Goal: Task Accomplishment & Management: Manage account settings

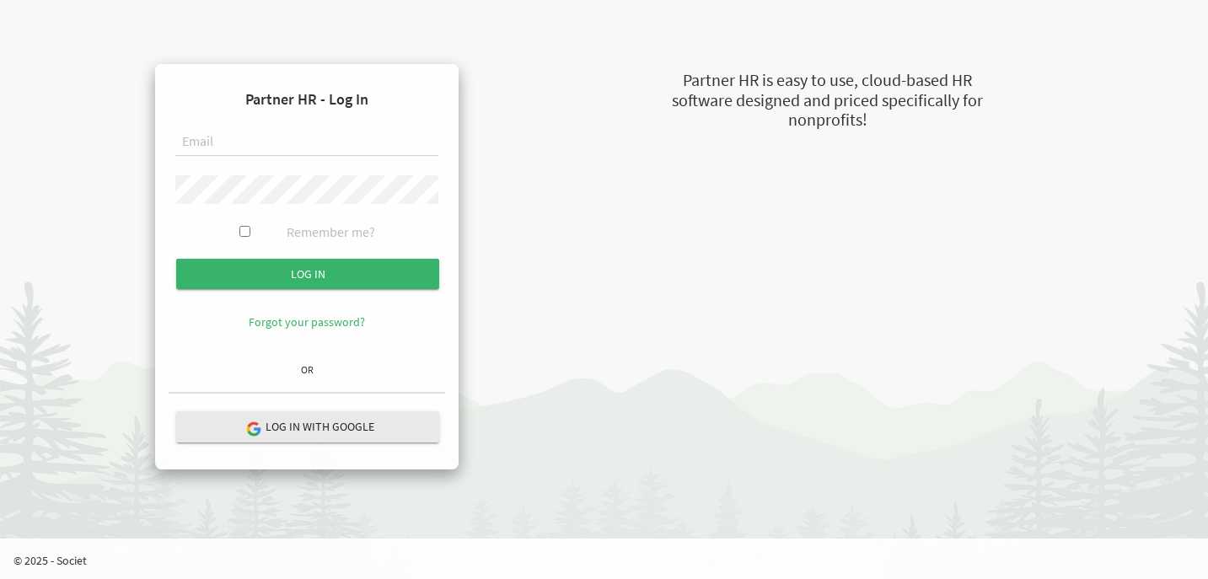
click at [215, 145] on input "text" at bounding box center [306, 142] width 263 height 29
type input "sheeba@newcircles.ca"
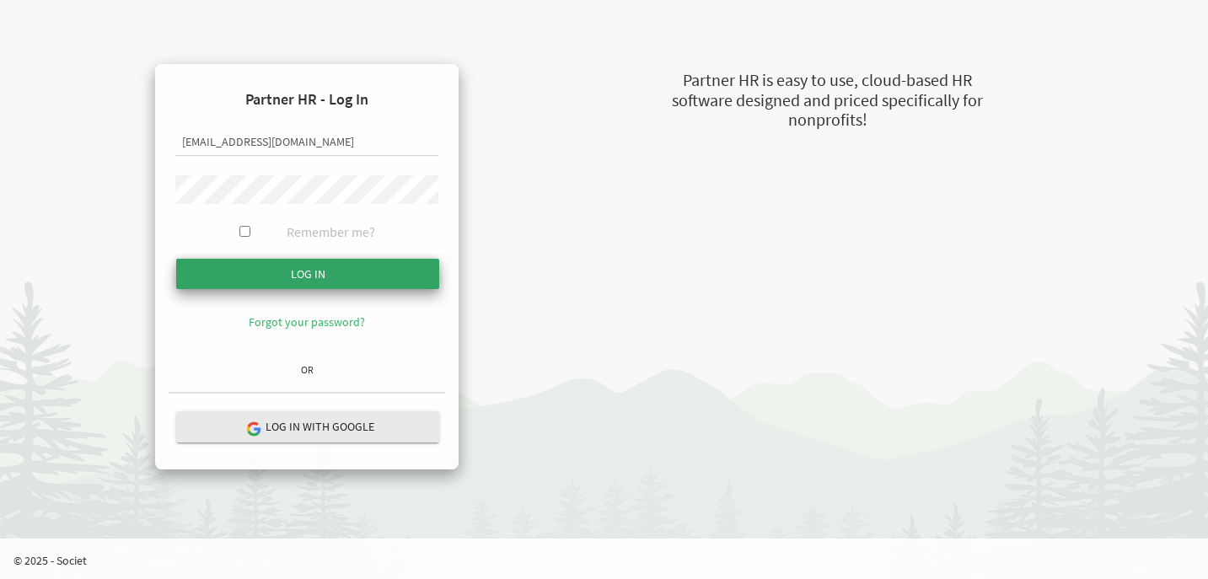
click at [344, 272] on input "submit" at bounding box center [307, 274] width 263 height 30
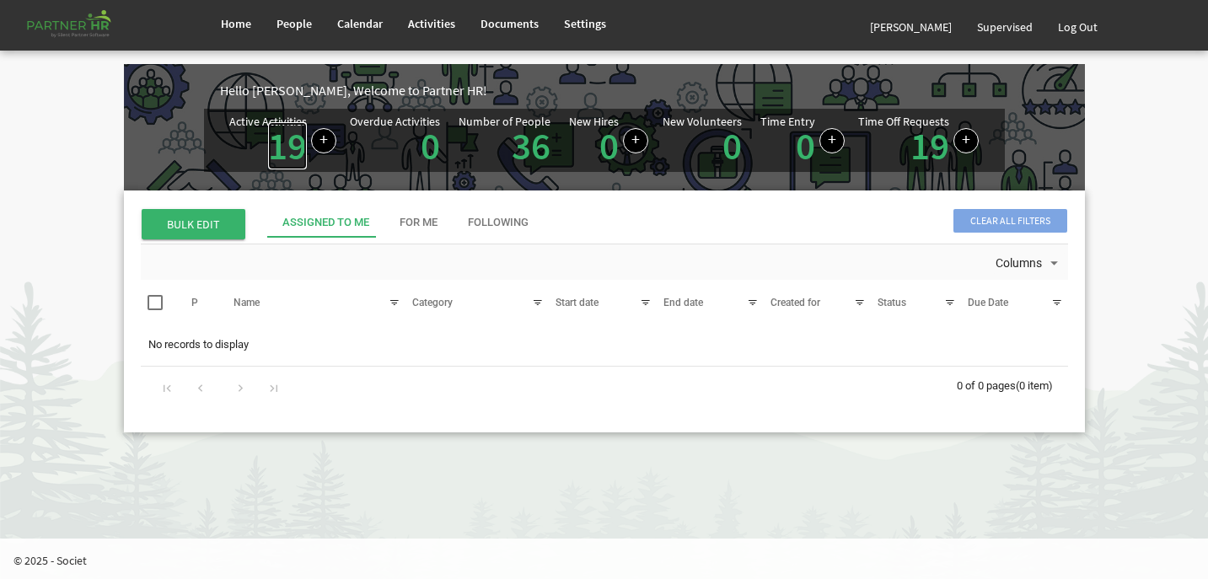
click at [288, 148] on link "19" at bounding box center [287, 145] width 39 height 47
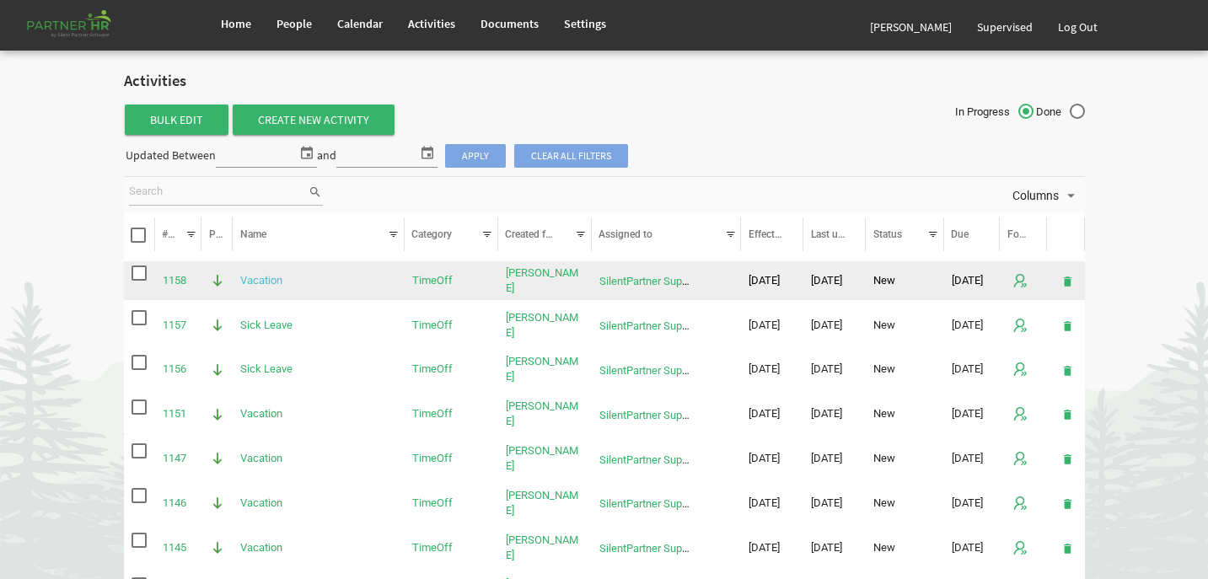
click at [266, 280] on link "Vacation" at bounding box center [261, 280] width 42 height 13
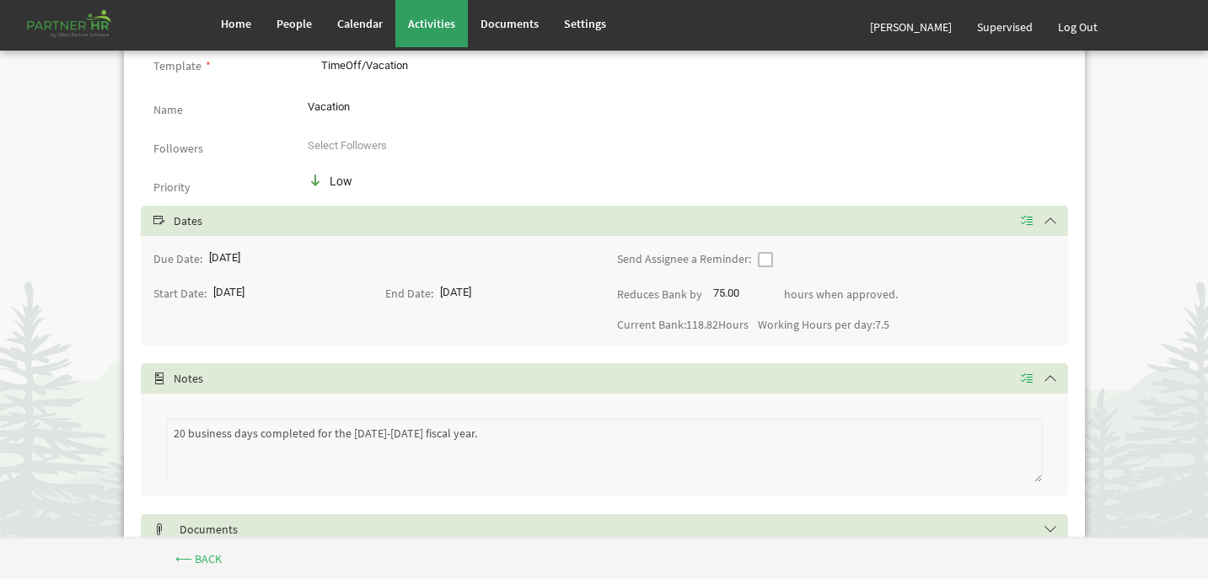
scroll to position [231, 0]
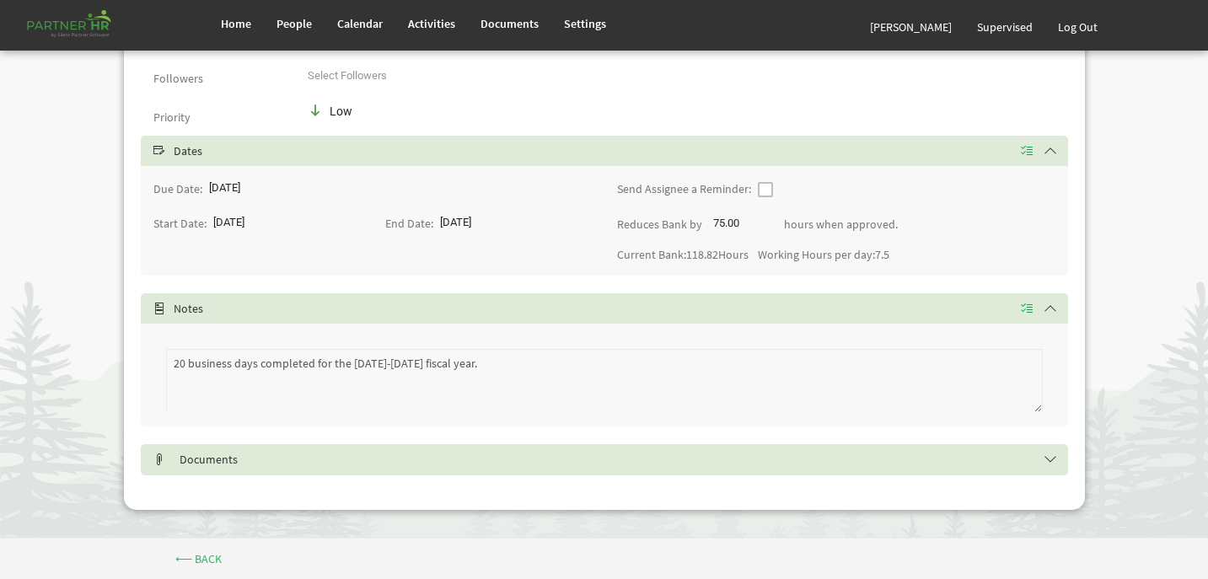
click at [269, 466] on h5 "Documents" at bounding box center [617, 459] width 928 height 13
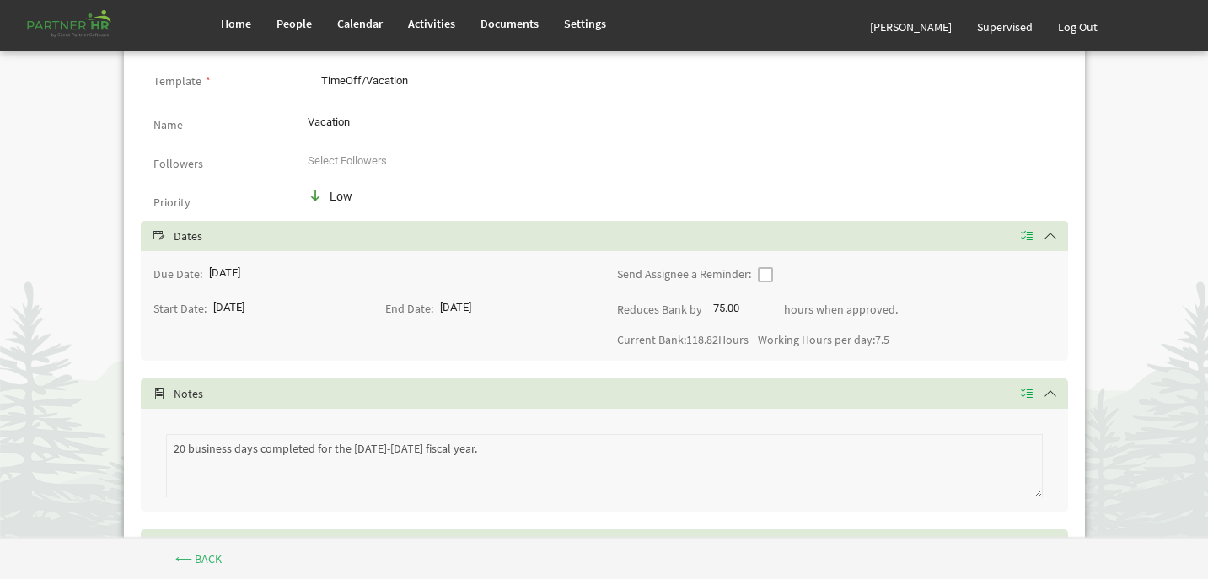
scroll to position [0, 0]
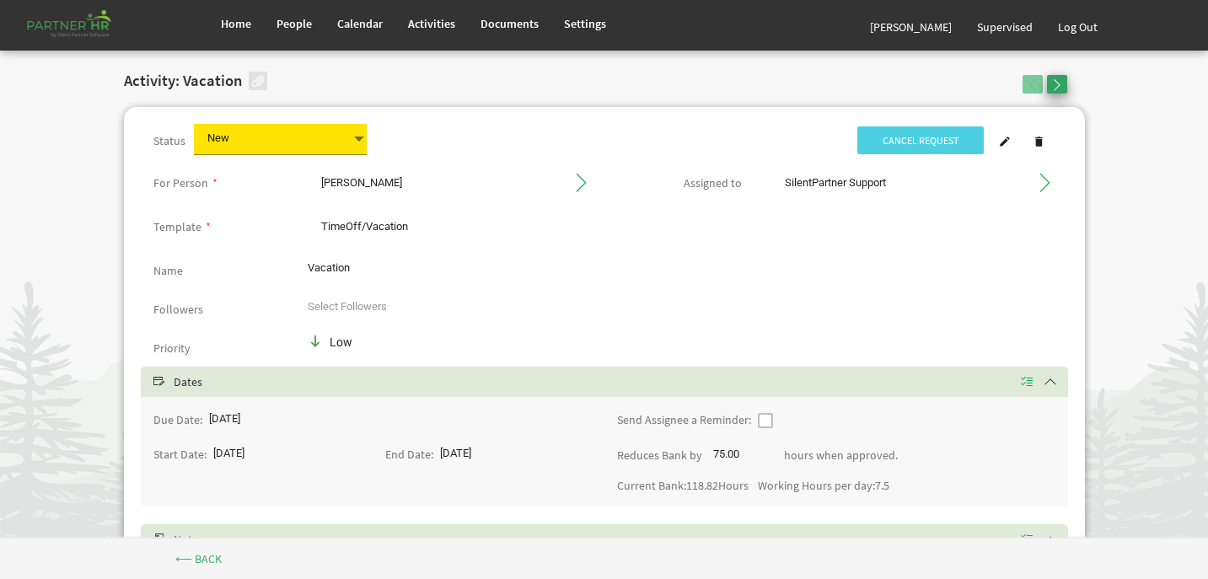
click at [1062, 85] on span "button" at bounding box center [1057, 85] width 12 height 12
click at [1002, 145] on span at bounding box center [1005, 142] width 12 height 12
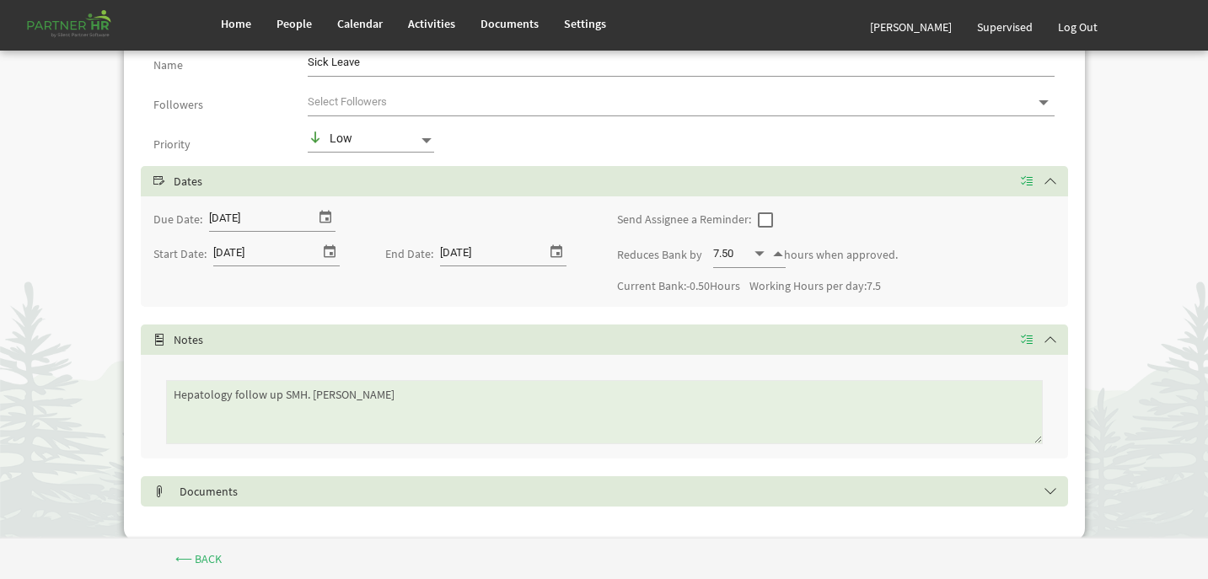
scroll to position [207, 0]
click at [417, 401] on textarea "Hepatology follow up SMH. [PERSON_NAME]" at bounding box center [604, 411] width 877 height 64
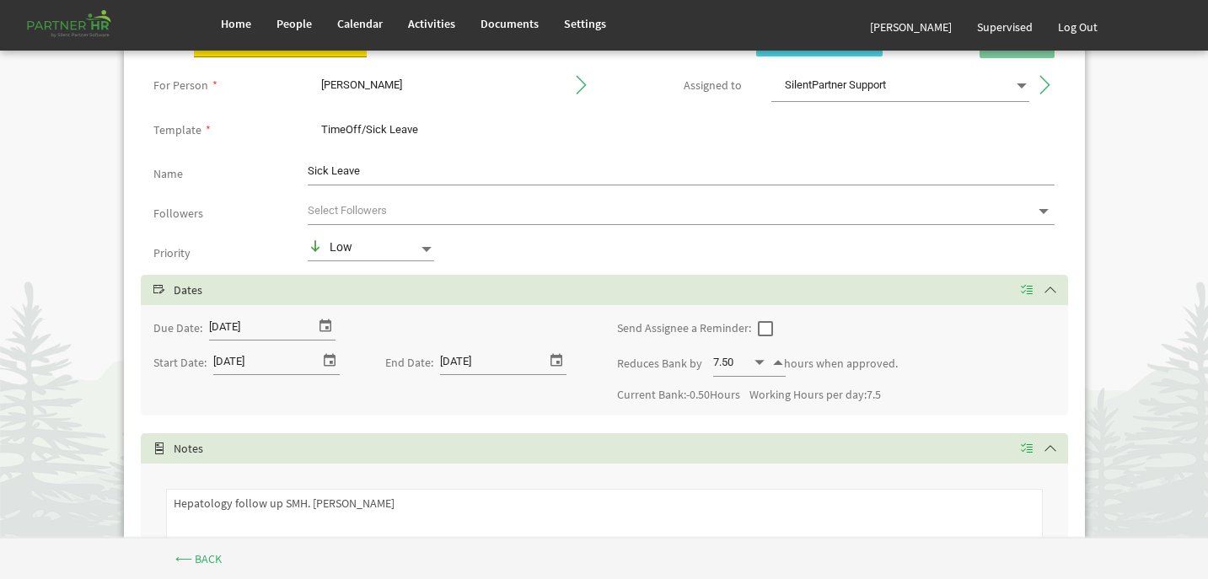
scroll to position [0, 0]
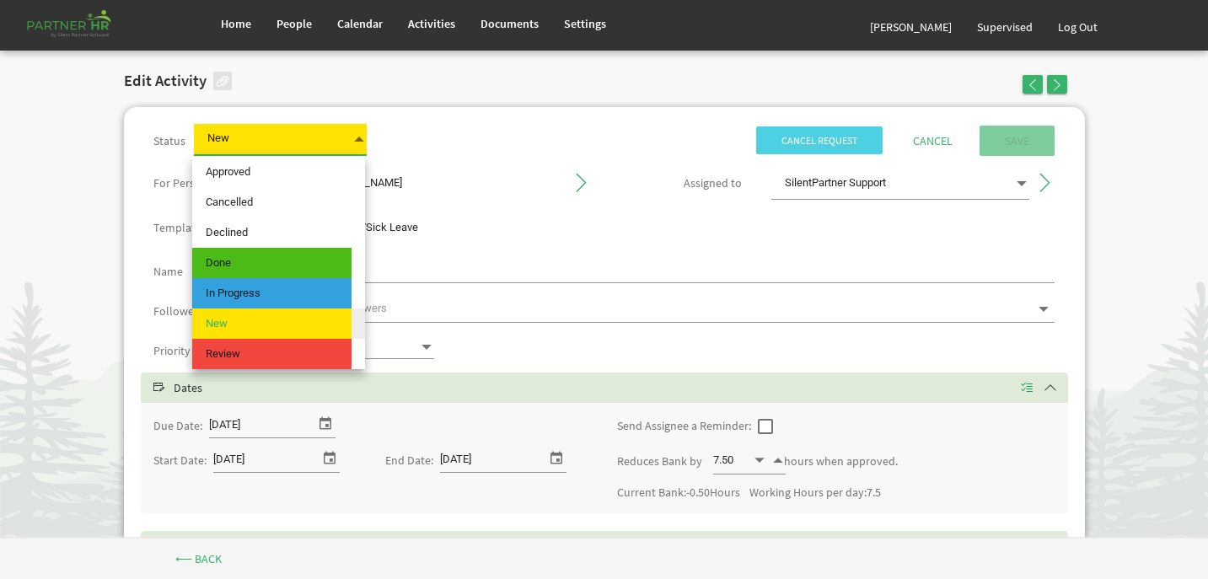
click at [361, 139] on span at bounding box center [359, 139] width 15 height 24
click at [323, 180] on span "Approved" at bounding box center [271, 172] width 159 height 30
type input "Approved"
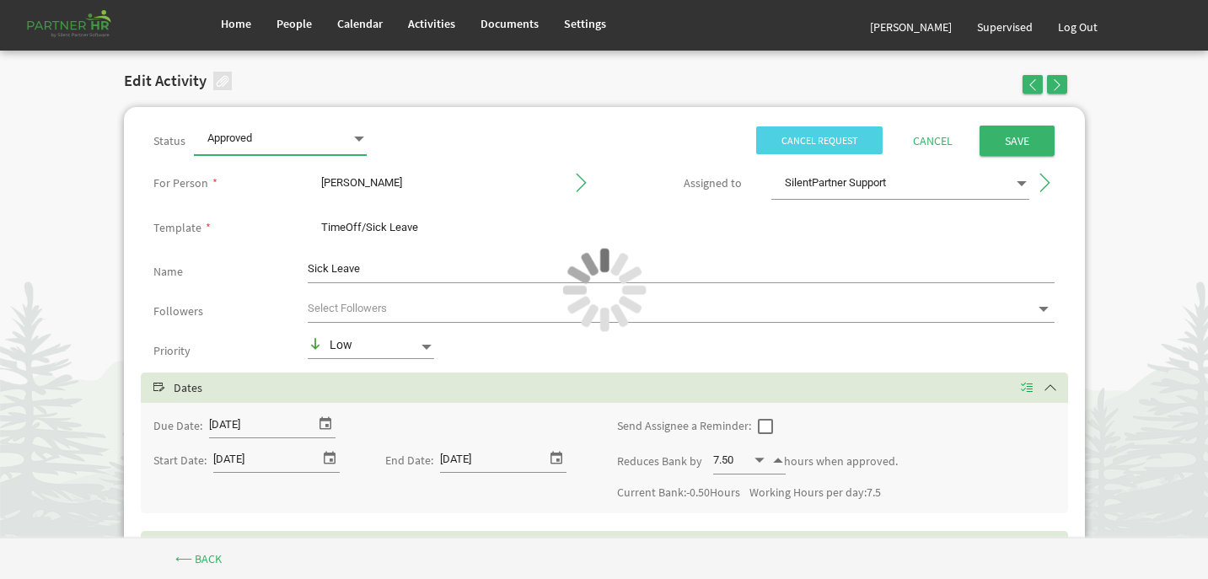
type input "[PERSON_NAME]"
click at [1016, 143] on input "Save" at bounding box center [1017, 141] width 75 height 30
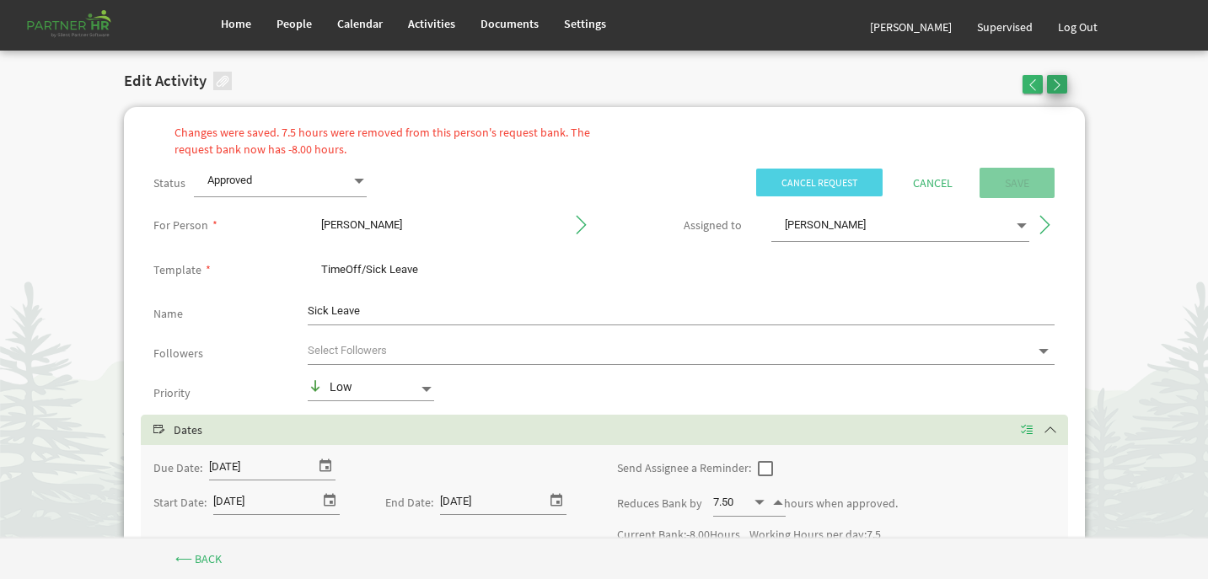
click at [1055, 83] on span "button" at bounding box center [1057, 85] width 12 height 12
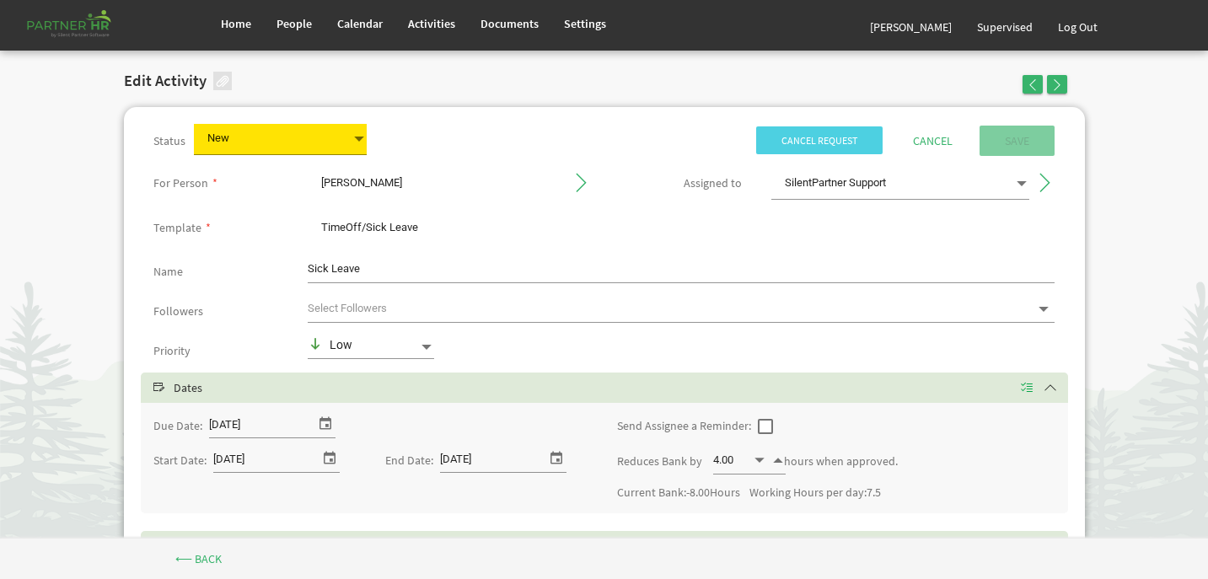
click at [358, 145] on span at bounding box center [359, 139] width 15 height 24
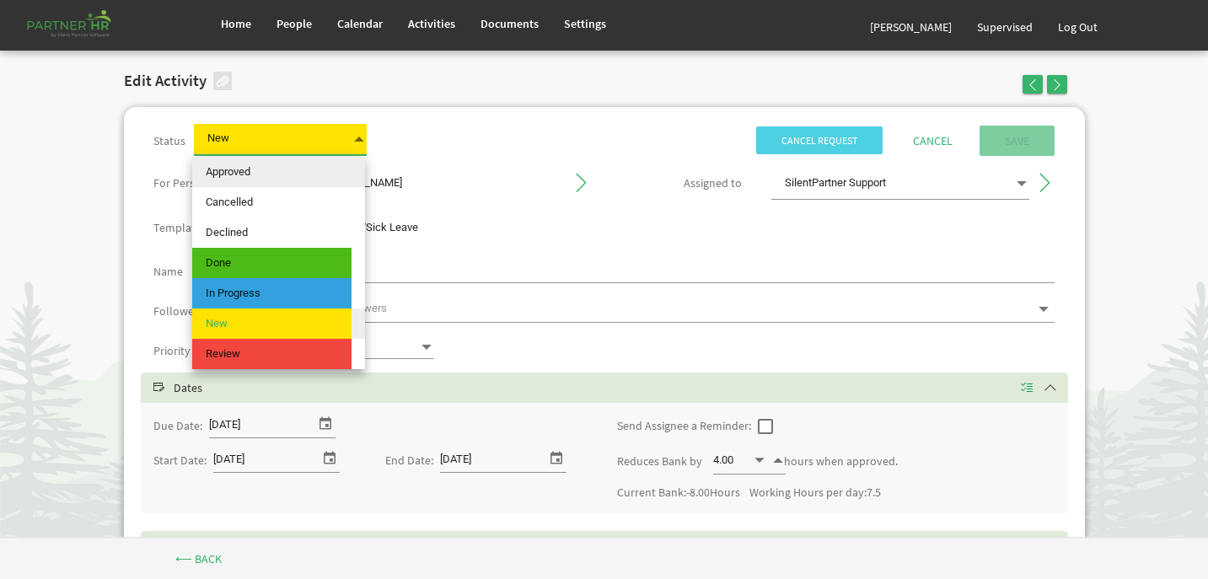
click at [297, 175] on span "Approved" at bounding box center [271, 172] width 159 height 30
type input "Approved"
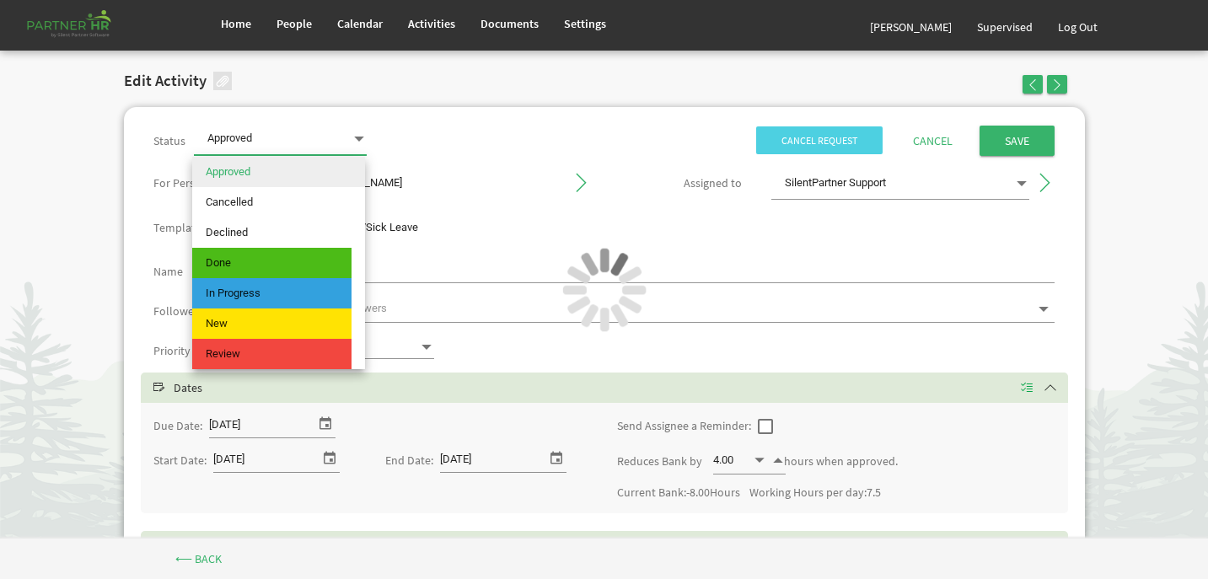
type input "Alberto Munoz"
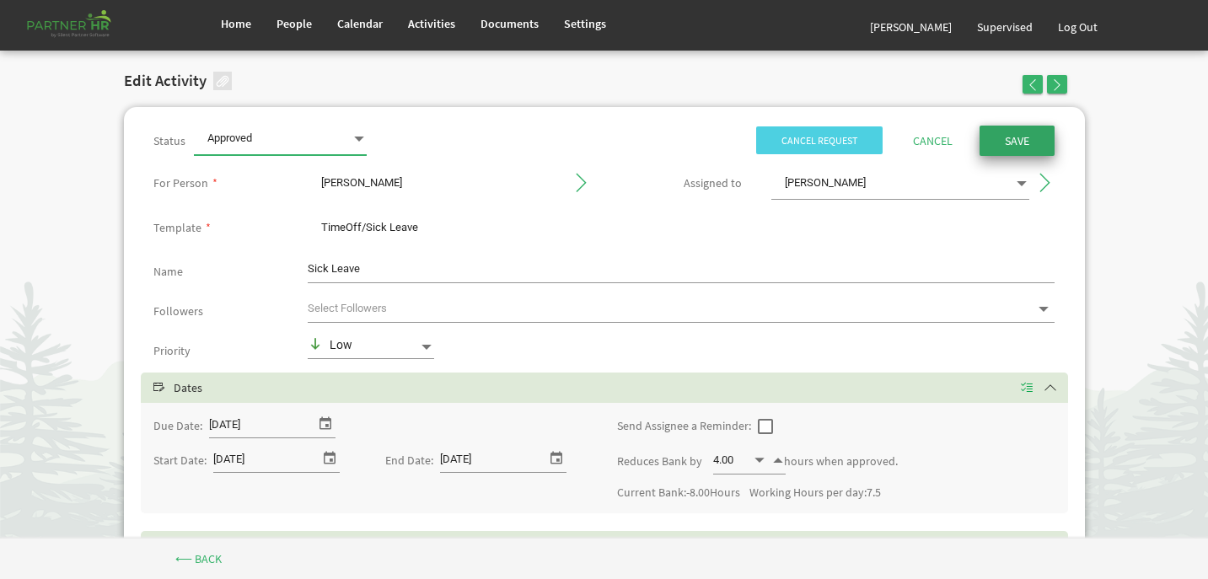
click at [1045, 138] on input "Save" at bounding box center [1017, 141] width 75 height 30
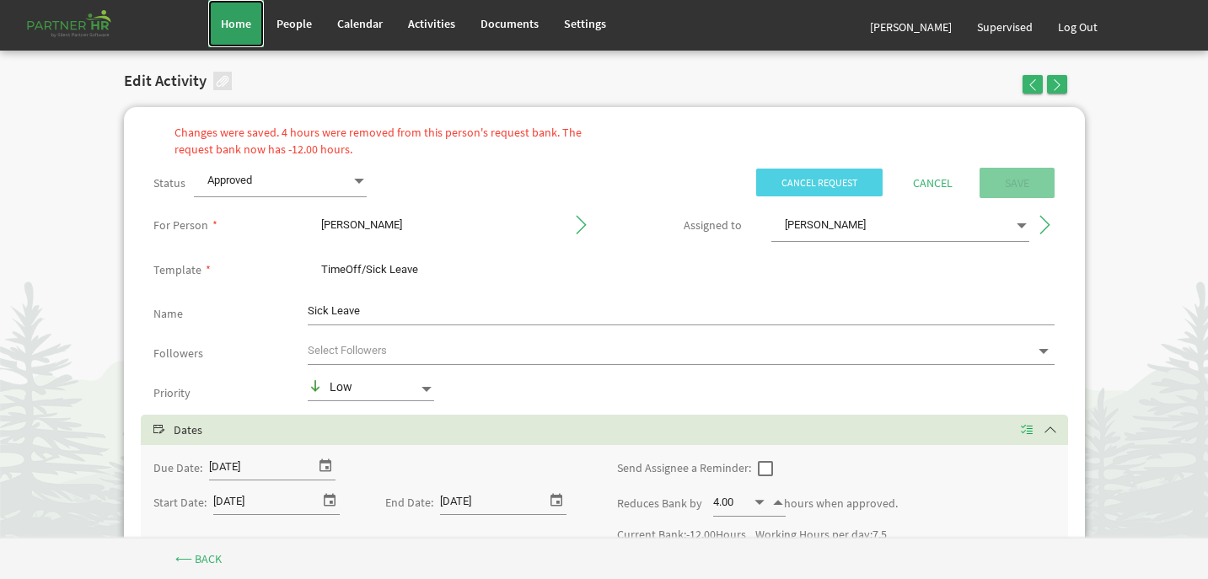
click at [238, 45] on link "Home" at bounding box center [236, 23] width 56 height 47
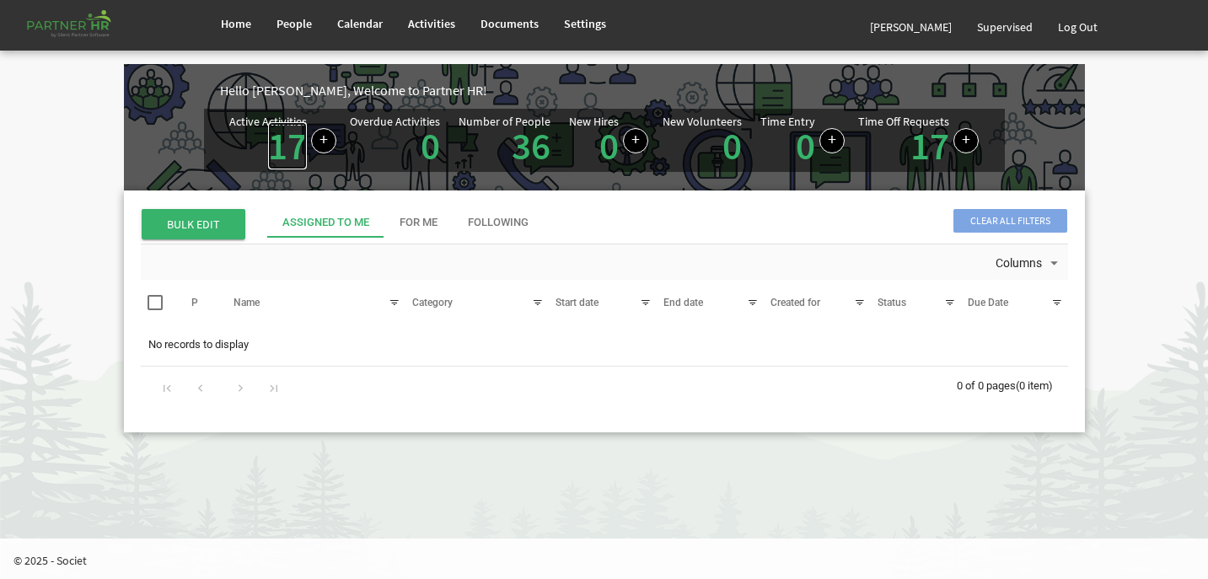
click at [284, 151] on link "17" at bounding box center [287, 145] width 39 height 47
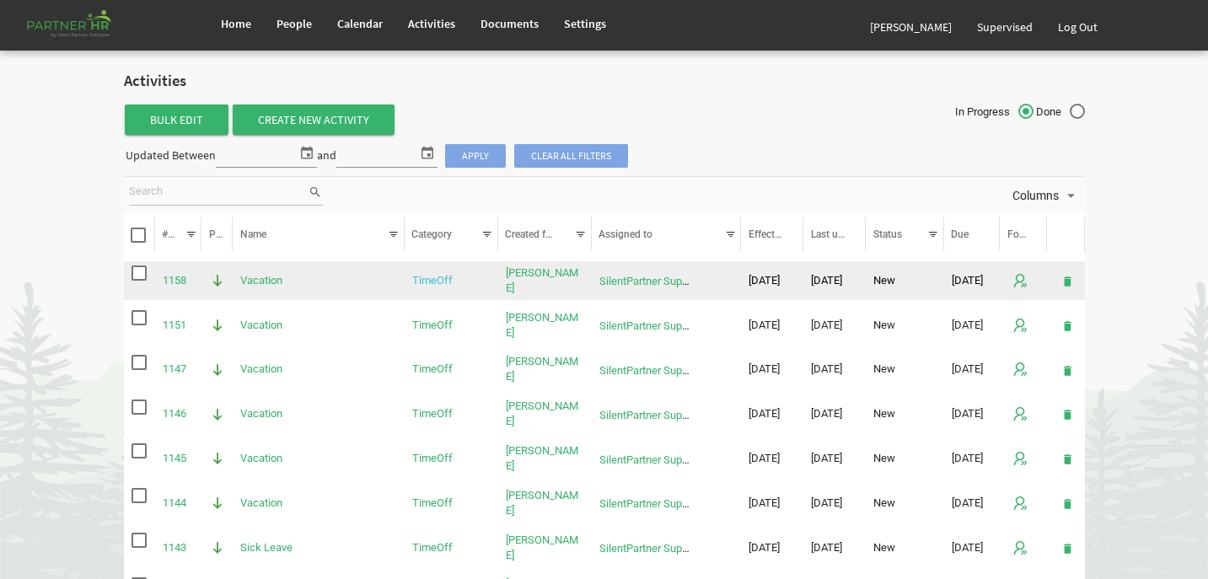
click at [427, 285] on link "TimeOff" at bounding box center [432, 280] width 40 height 13
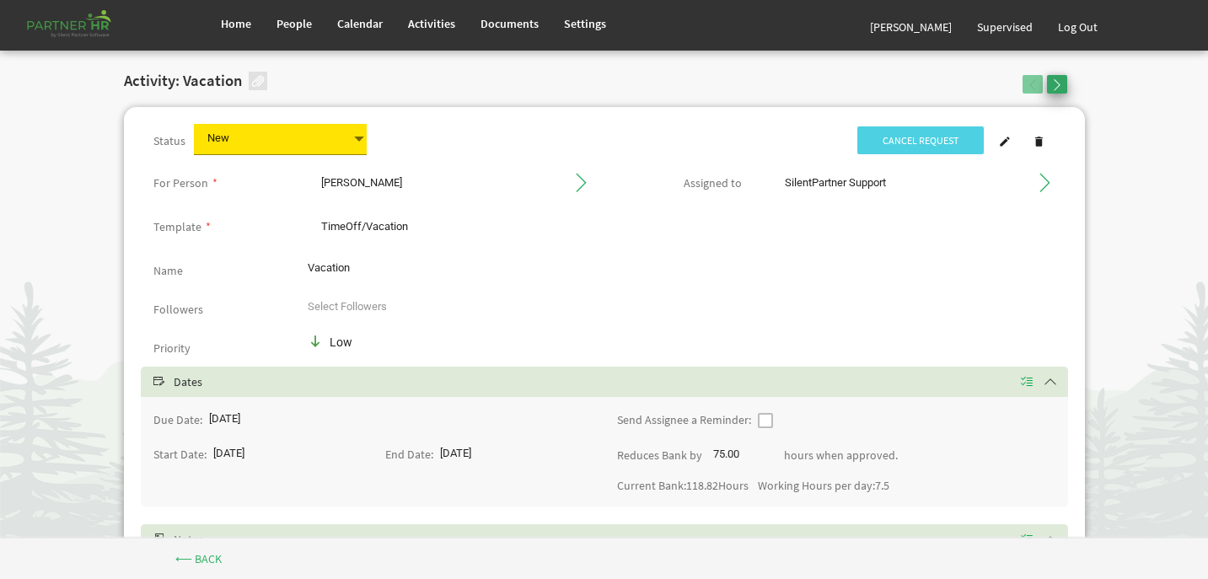
click at [1056, 83] on span "button" at bounding box center [1057, 85] width 12 height 12
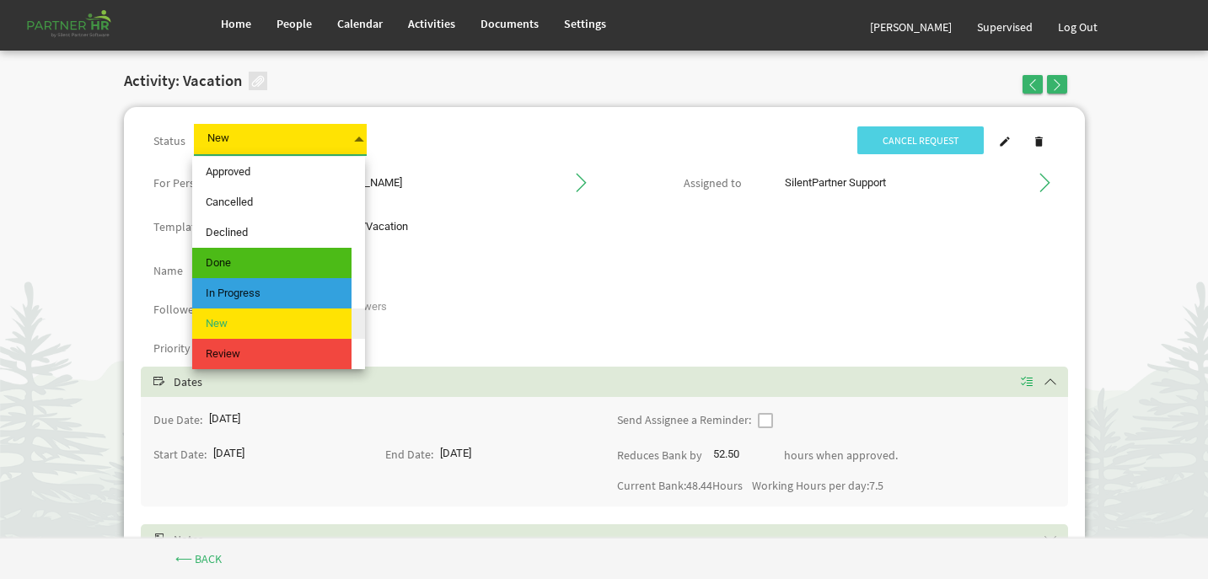
click at [354, 143] on span at bounding box center [359, 139] width 15 height 24
click at [289, 177] on span "Approved" at bounding box center [271, 172] width 159 height 30
type input "Approved"
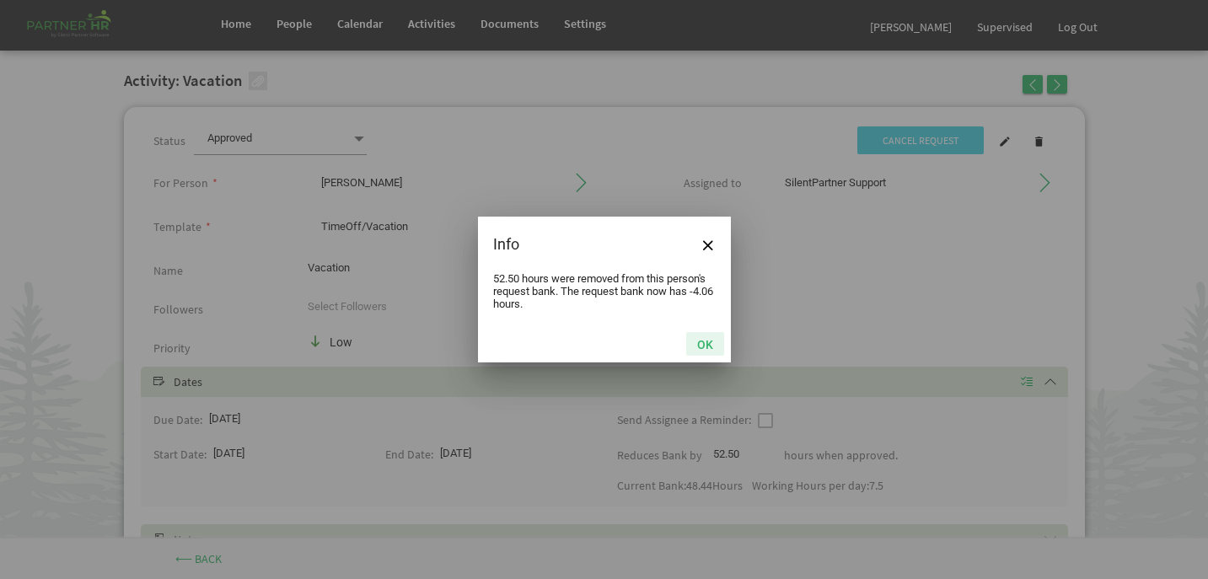
click at [704, 341] on button "OK" at bounding box center [705, 344] width 38 height 24
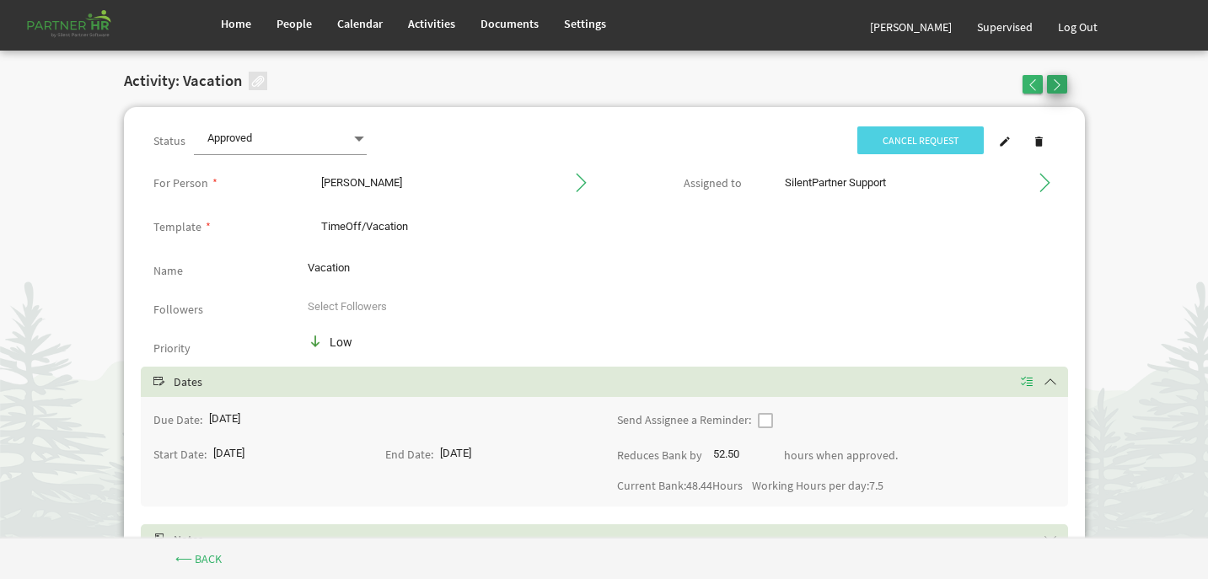
click at [1060, 82] on span "button" at bounding box center [1057, 85] width 12 height 12
click at [1058, 87] on span "button" at bounding box center [1057, 85] width 12 height 12
click at [1058, 86] on span "button" at bounding box center [1057, 85] width 12 height 12
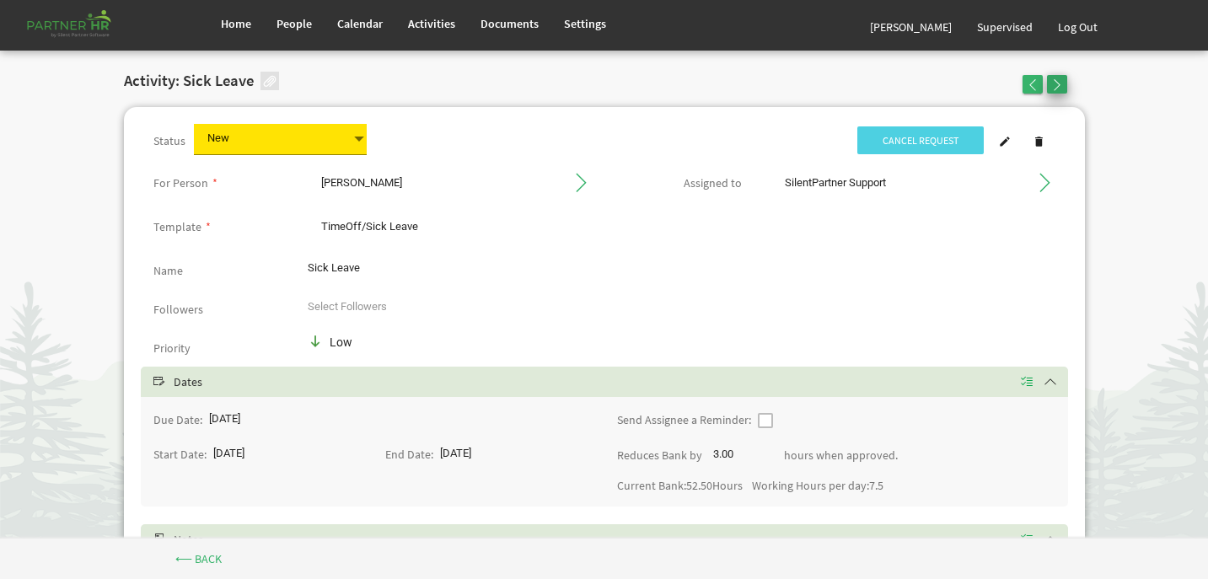
click at [1058, 86] on span "button" at bounding box center [1057, 85] width 12 height 12
click at [352, 137] on span at bounding box center [359, 139] width 15 height 24
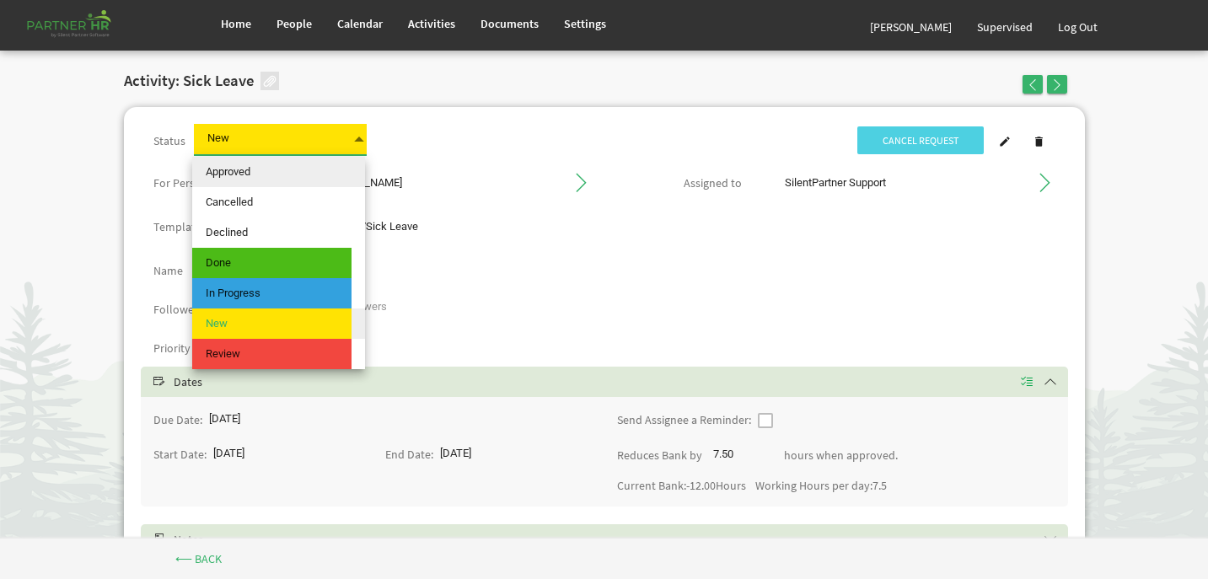
click at [330, 163] on span "Approved" at bounding box center [271, 172] width 159 height 30
type input "Approved"
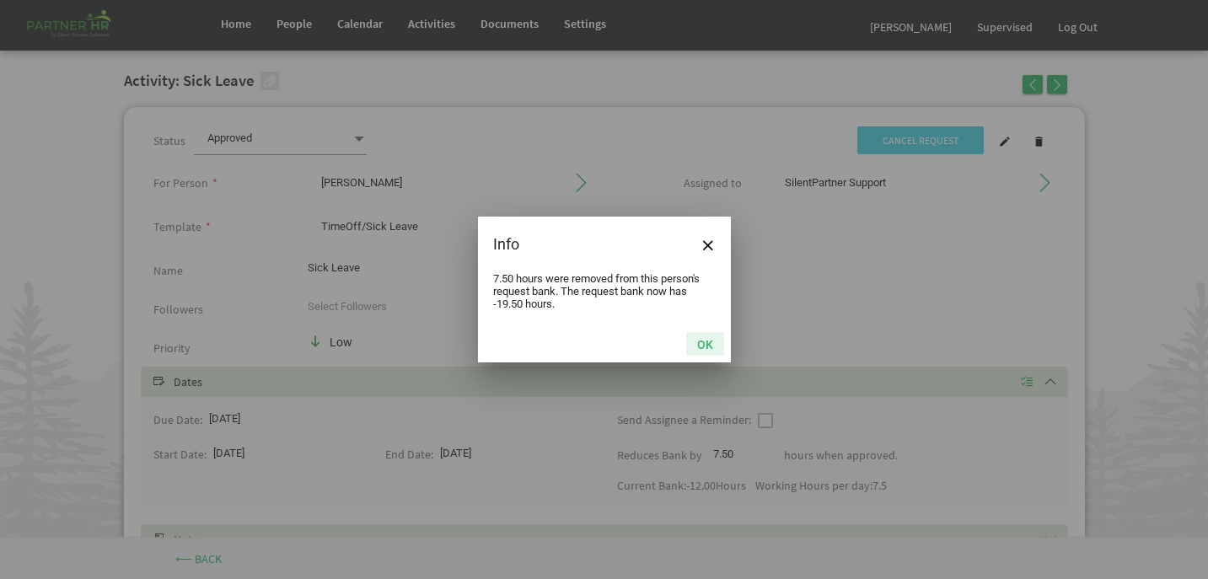
click at [709, 336] on button "OK" at bounding box center [705, 344] width 38 height 24
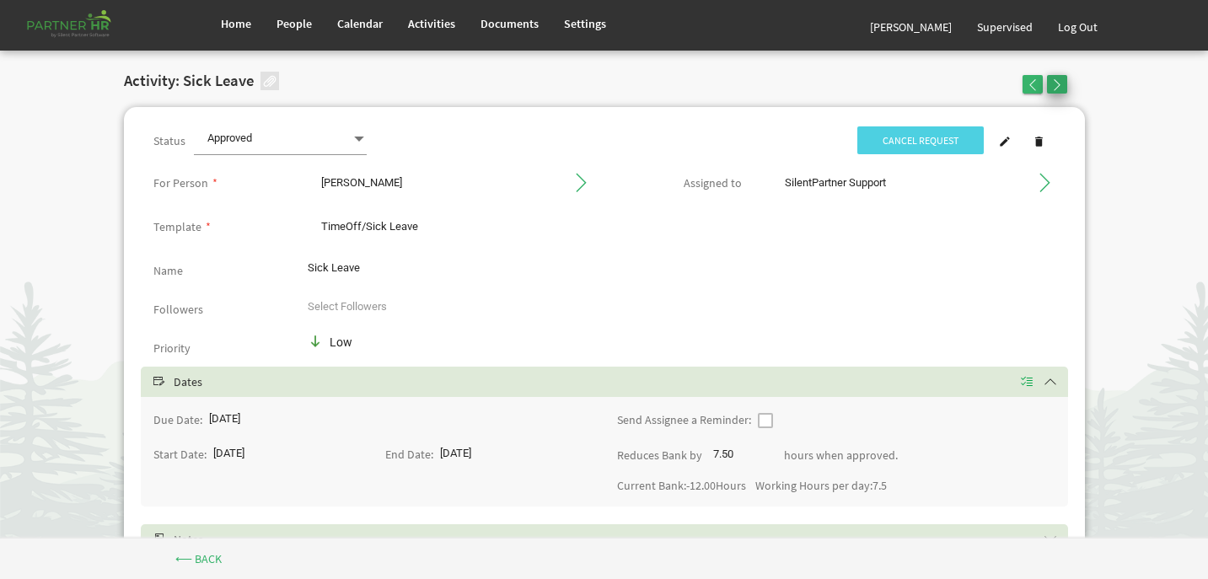
click at [1057, 85] on span "button" at bounding box center [1057, 85] width 12 height 12
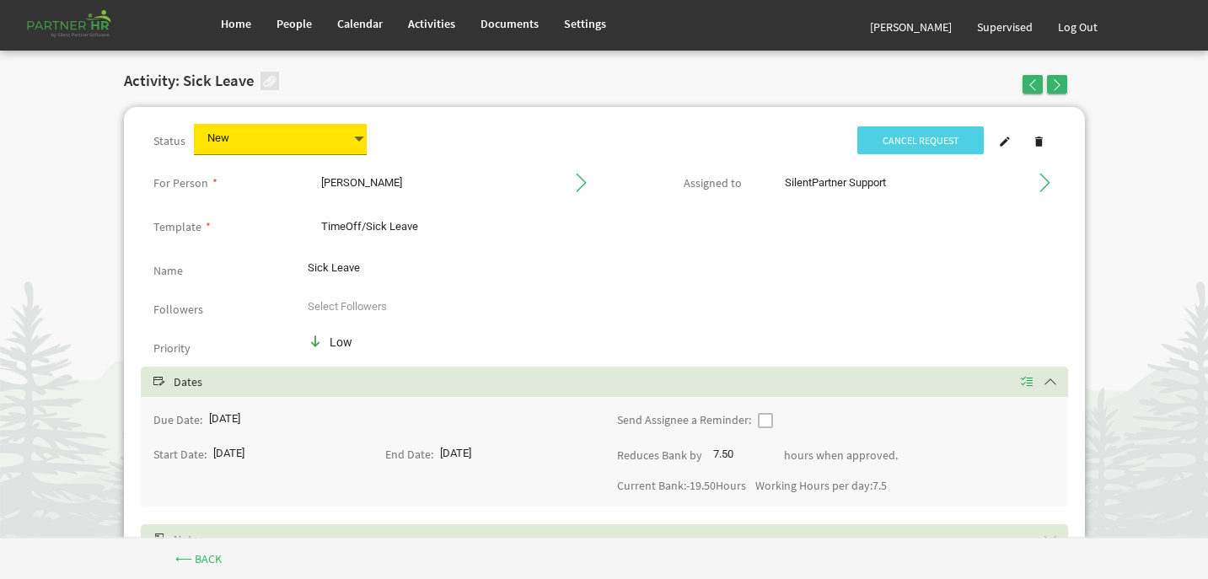
click at [358, 134] on span at bounding box center [359, 139] width 15 height 24
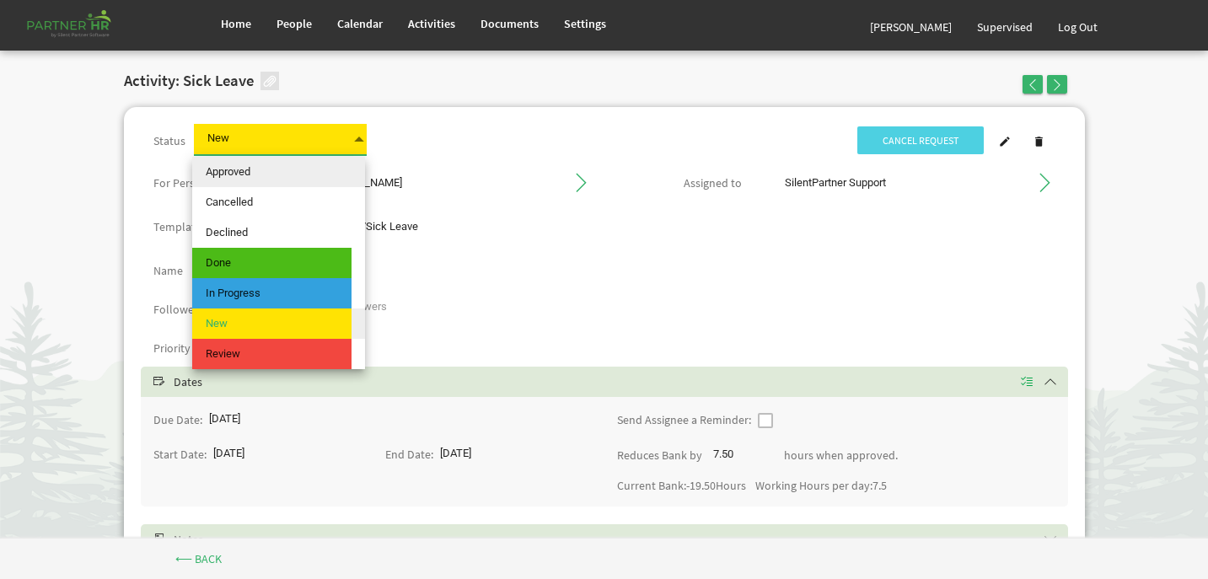
click at [292, 164] on span "Approved" at bounding box center [271, 172] width 159 height 30
type input "Approved"
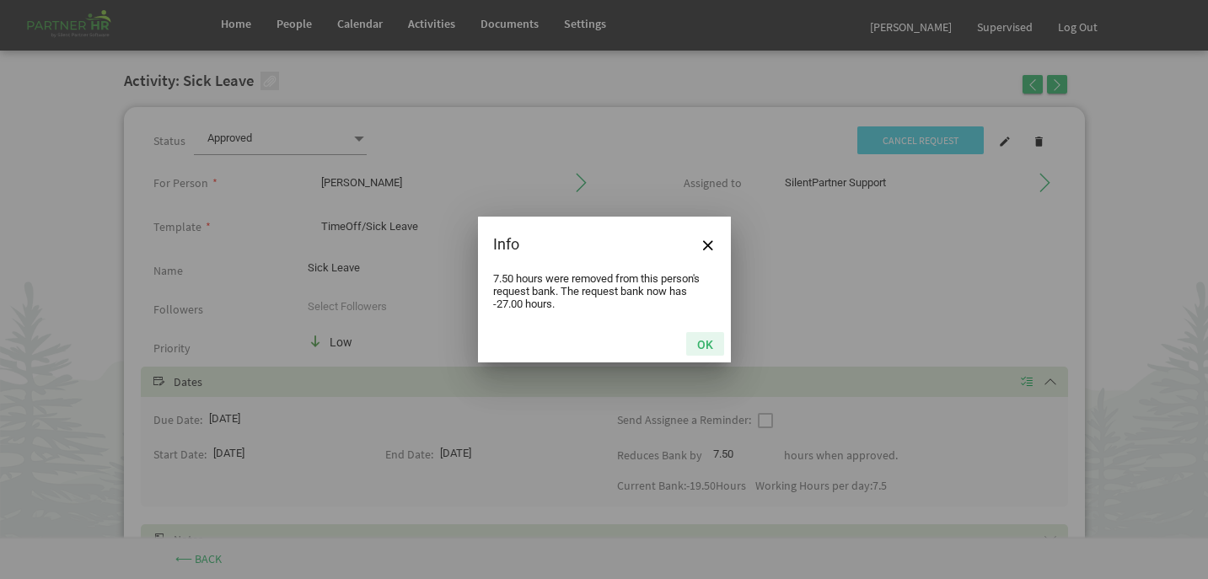
click at [713, 345] on button "OK" at bounding box center [705, 344] width 38 height 24
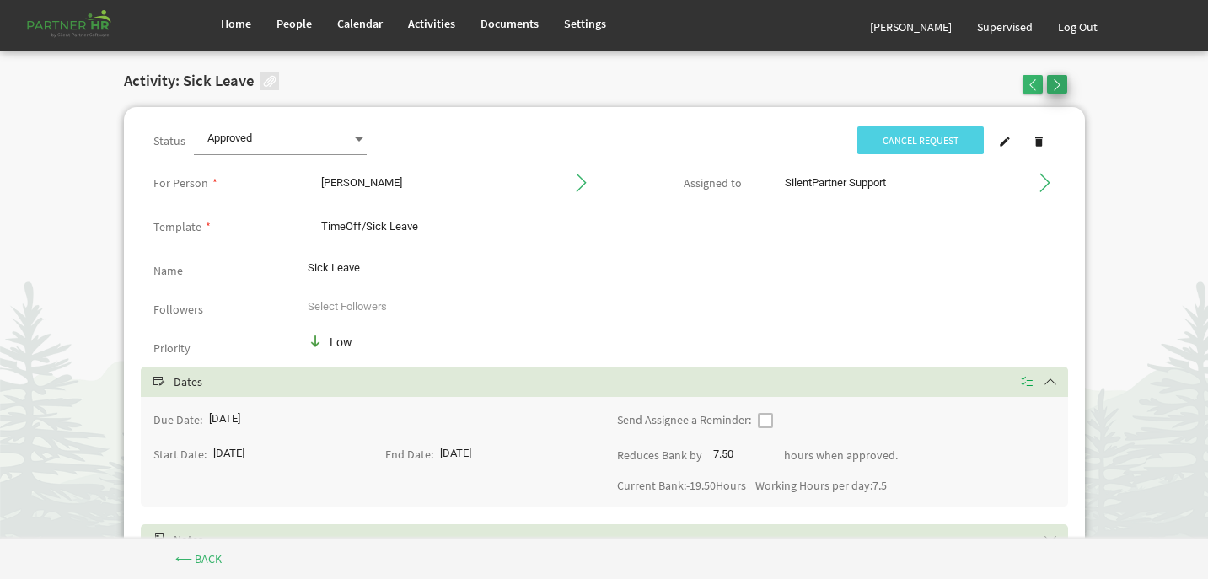
click at [1060, 84] on span "button" at bounding box center [1057, 85] width 12 height 12
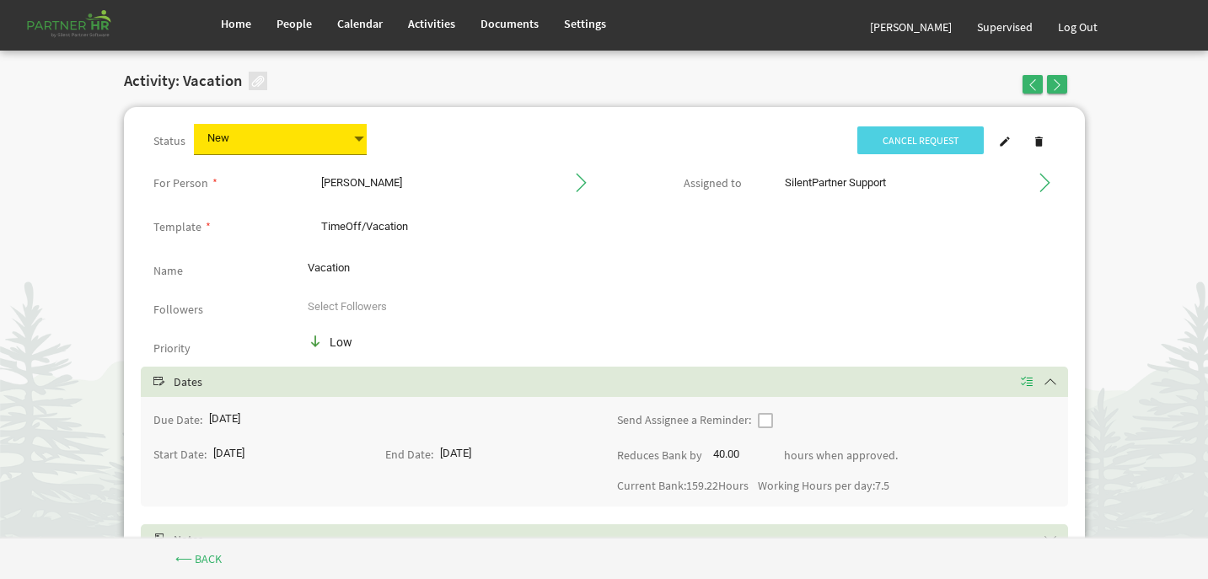
click at [352, 141] on span at bounding box center [359, 139] width 15 height 24
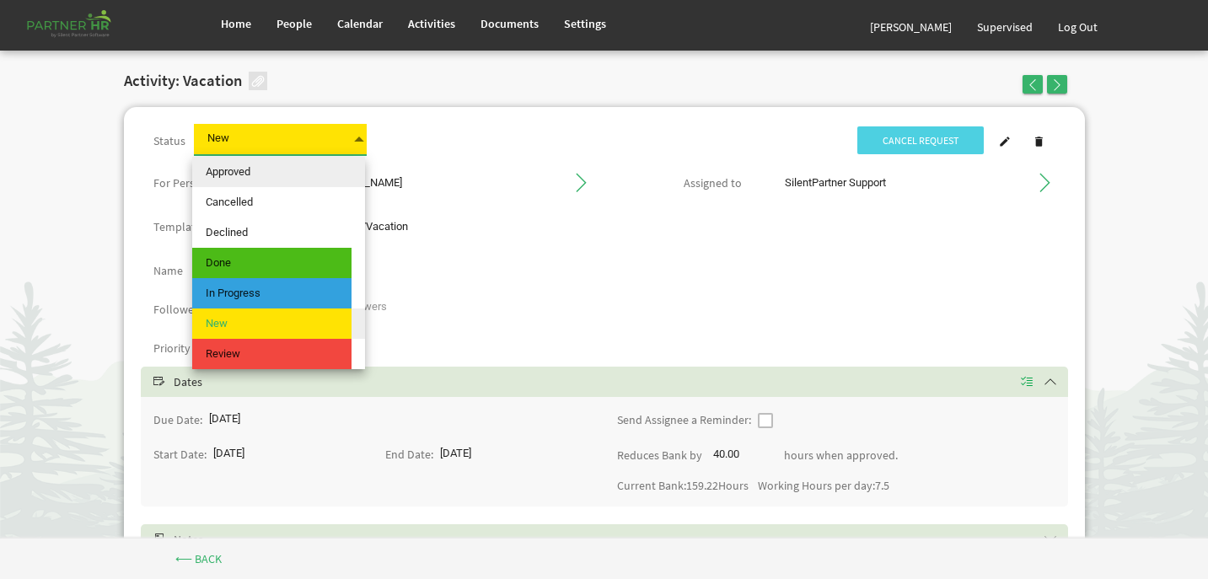
click at [329, 167] on span "Approved" at bounding box center [271, 172] width 159 height 30
type input "Approved"
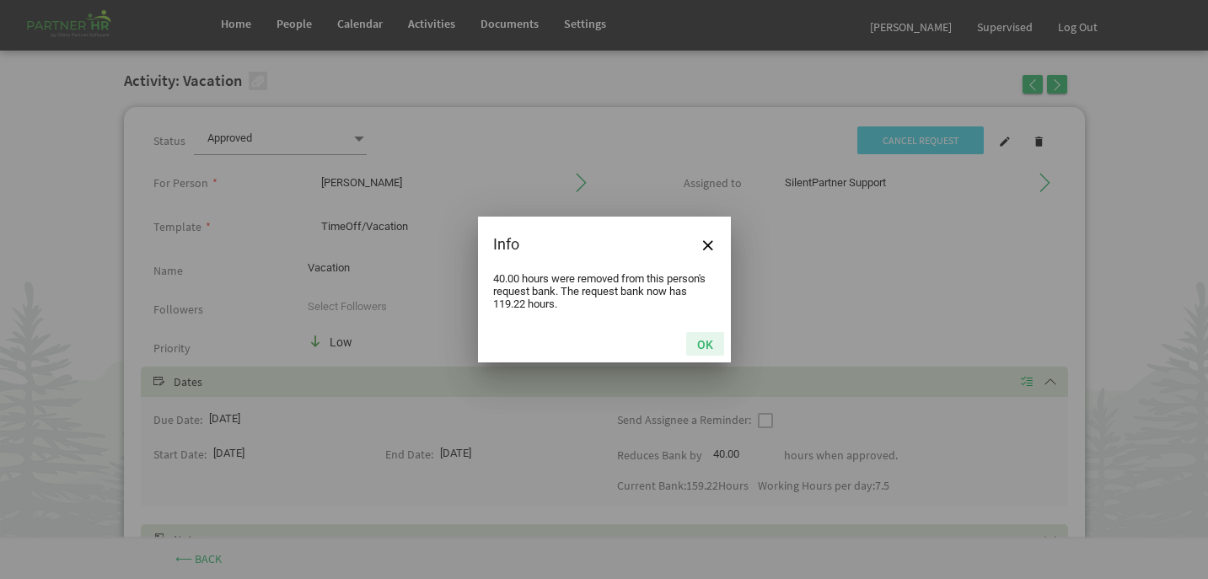
click at [711, 343] on button "OK" at bounding box center [705, 344] width 38 height 24
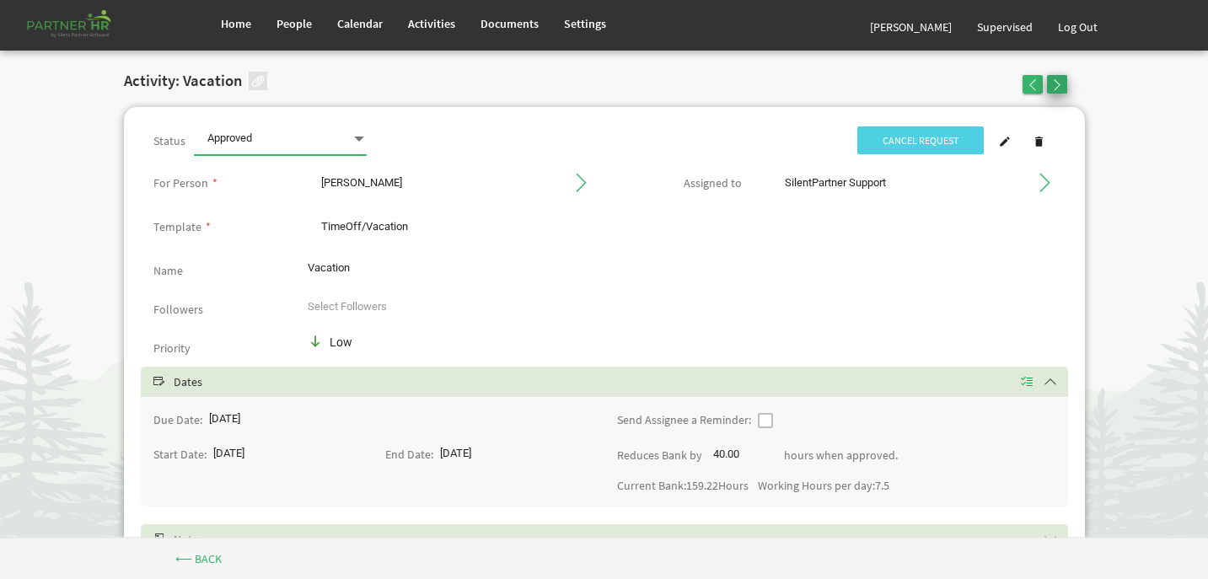
click at [1056, 83] on span "button" at bounding box center [1057, 85] width 12 height 12
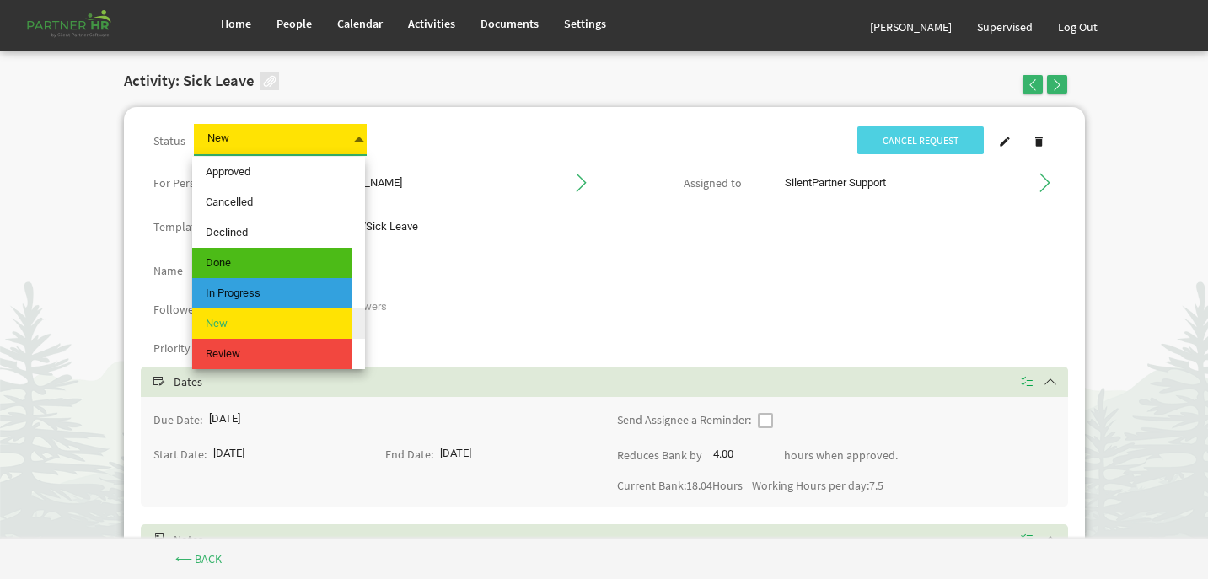
click at [356, 133] on span at bounding box center [359, 139] width 15 height 24
click at [317, 181] on span "Approved" at bounding box center [271, 172] width 159 height 30
type input "Approved"
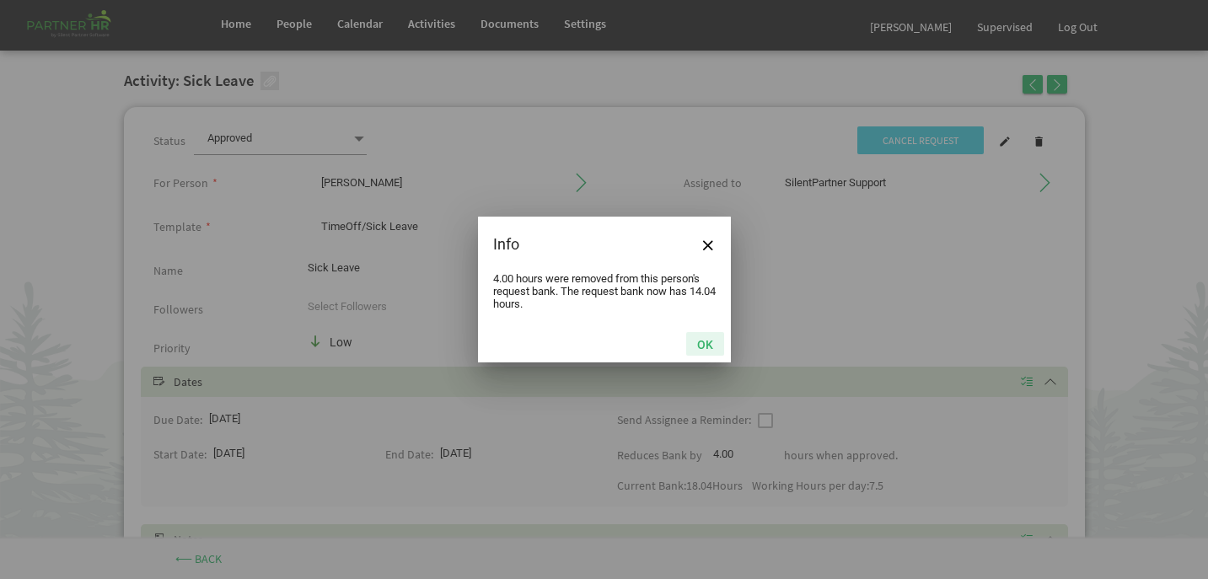
click at [707, 343] on button "OK" at bounding box center [705, 344] width 38 height 24
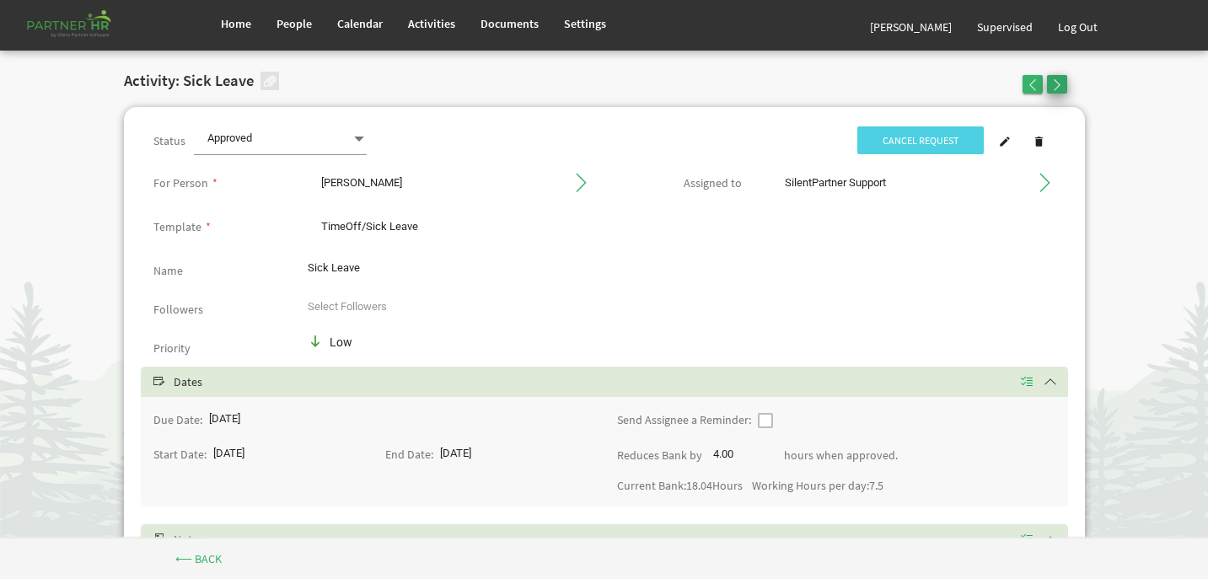
click at [1060, 92] on button "button" at bounding box center [1057, 84] width 20 height 19
click at [1055, 83] on span "button" at bounding box center [1057, 85] width 12 height 12
click at [1059, 81] on span "button" at bounding box center [1057, 85] width 12 height 12
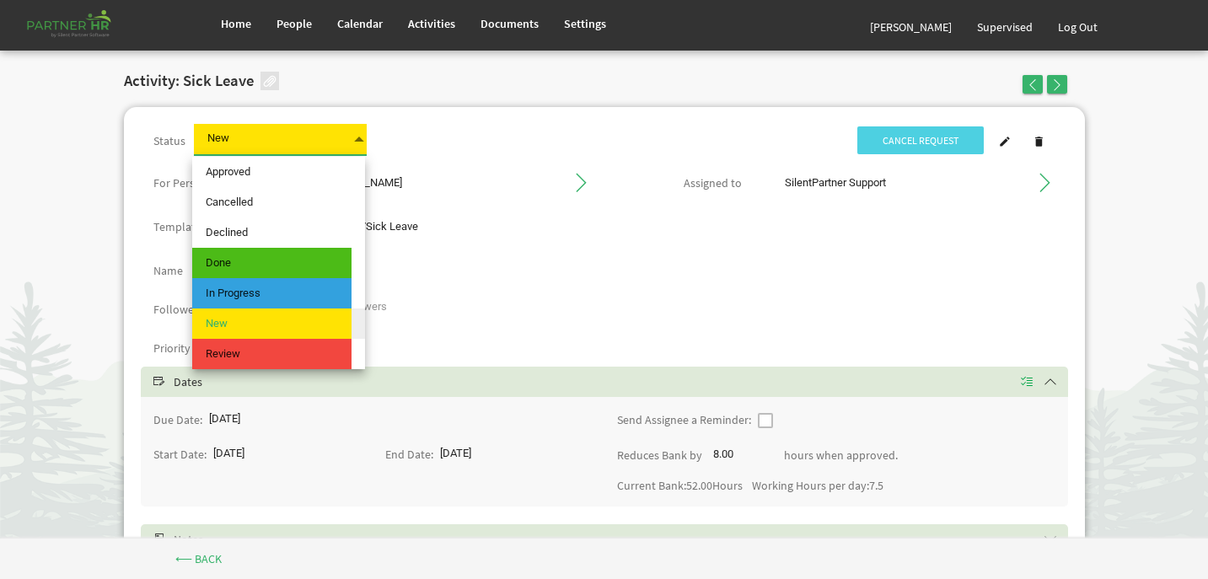
click at [354, 145] on span at bounding box center [359, 139] width 15 height 24
click at [312, 170] on span "Approved" at bounding box center [271, 172] width 159 height 30
type input "Approved"
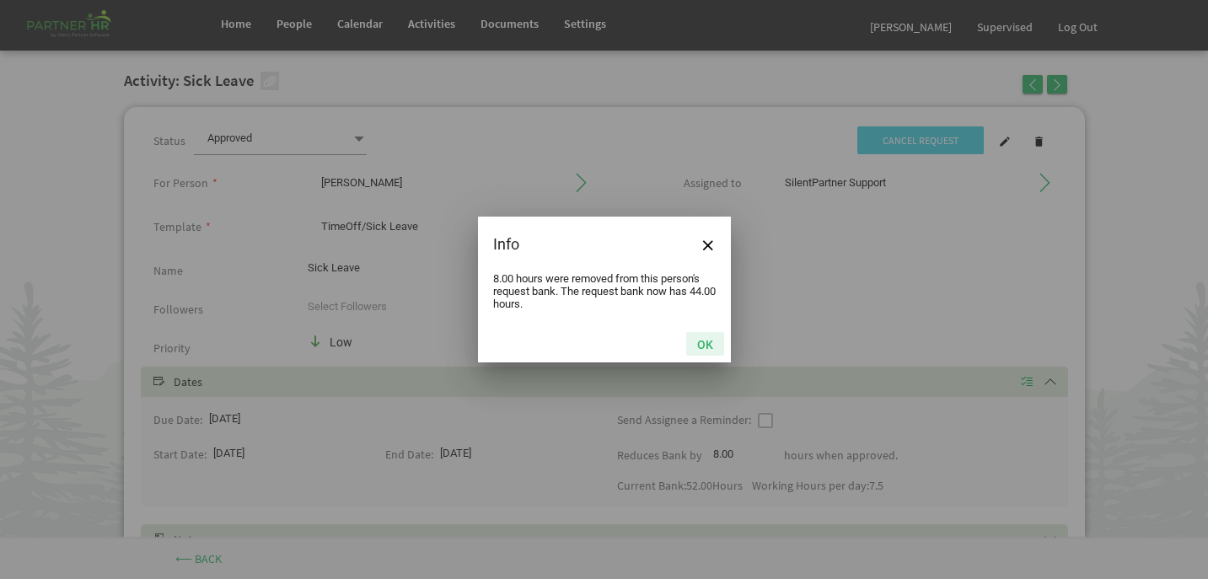
click at [708, 343] on button "OK" at bounding box center [705, 344] width 38 height 24
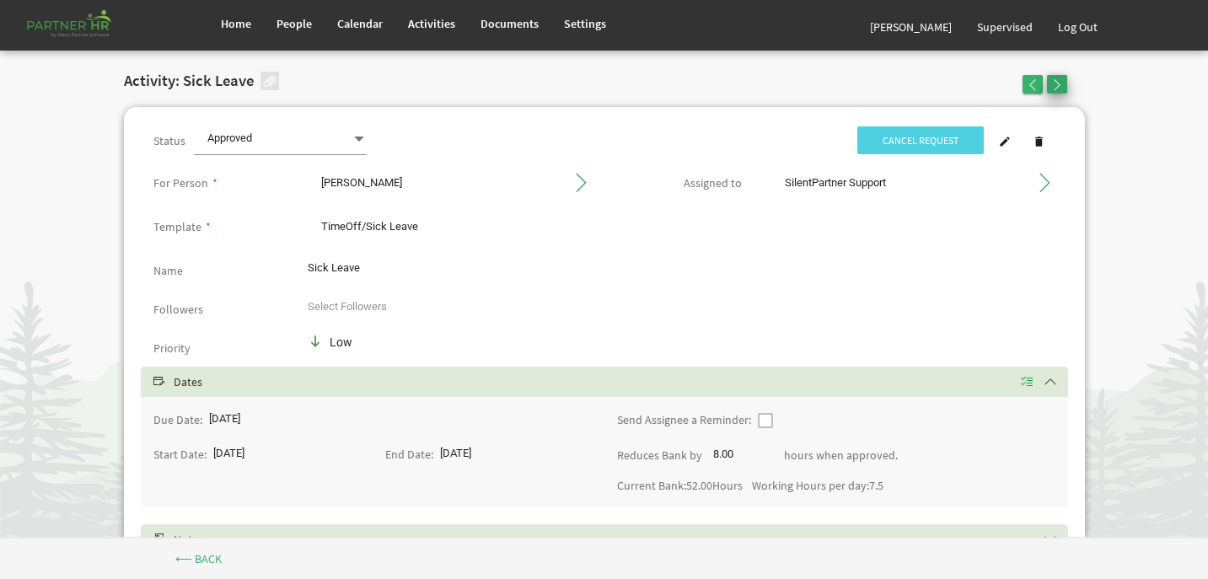
click at [1059, 82] on span "button" at bounding box center [1057, 85] width 12 height 12
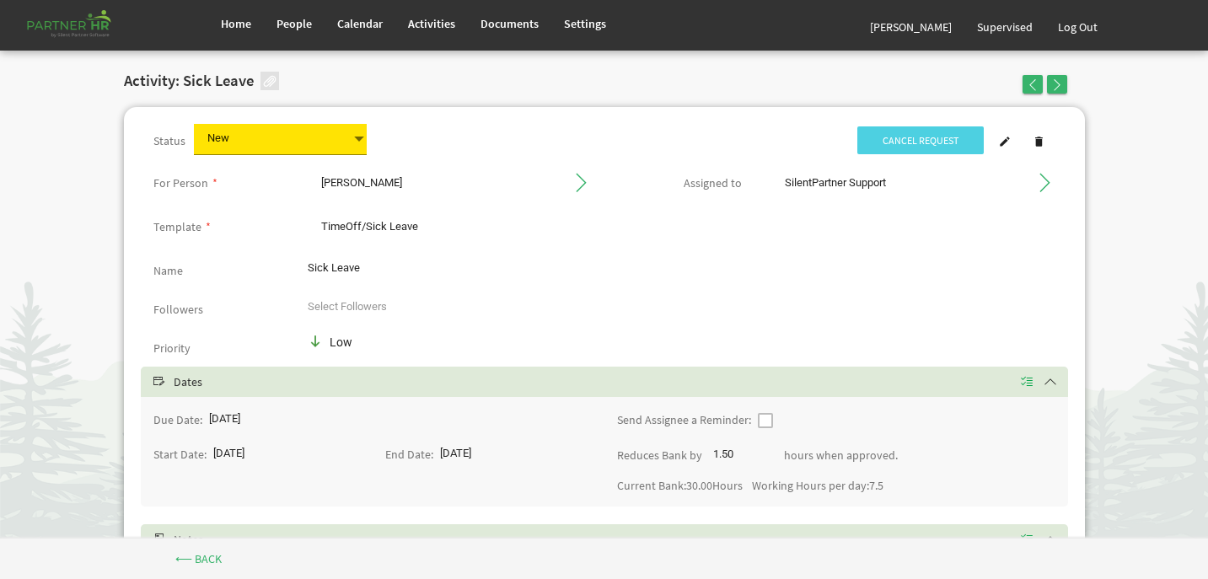
click at [352, 135] on span at bounding box center [359, 139] width 15 height 24
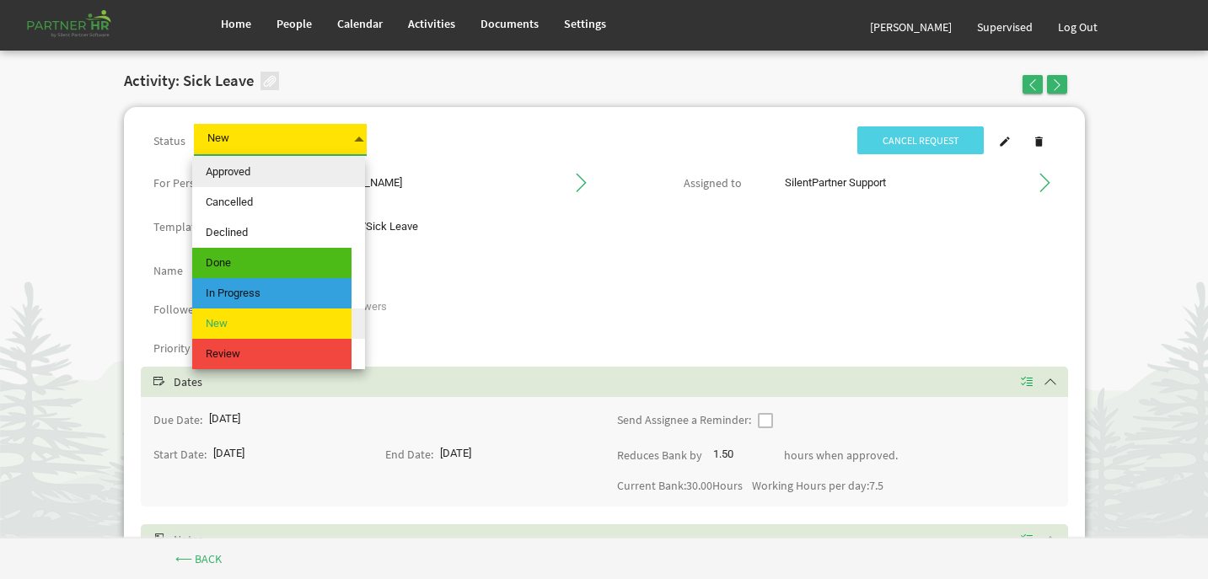
click at [330, 162] on span "Approved" at bounding box center [271, 172] width 159 height 30
type input "Approved"
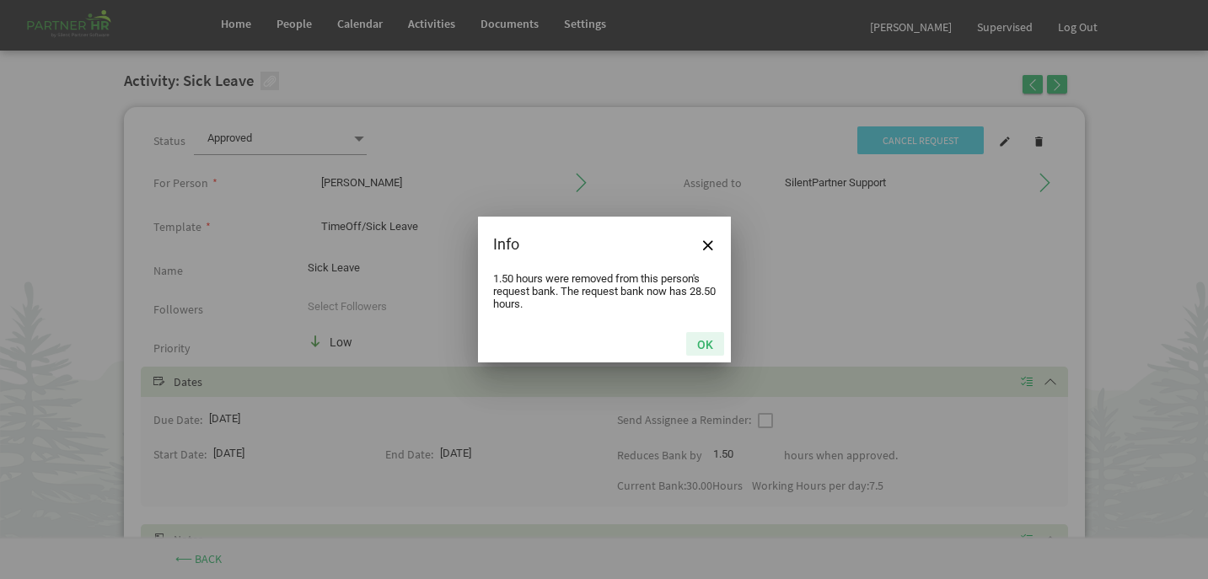
click at [707, 341] on button "OK" at bounding box center [705, 344] width 38 height 24
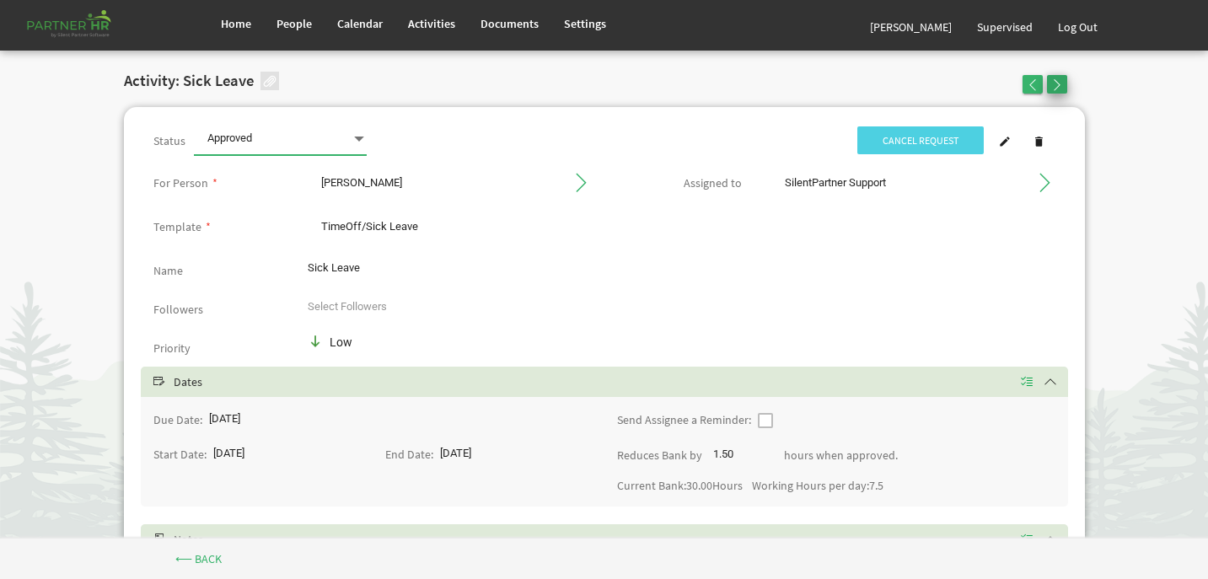
click at [1058, 85] on span "button" at bounding box center [1057, 85] width 12 height 12
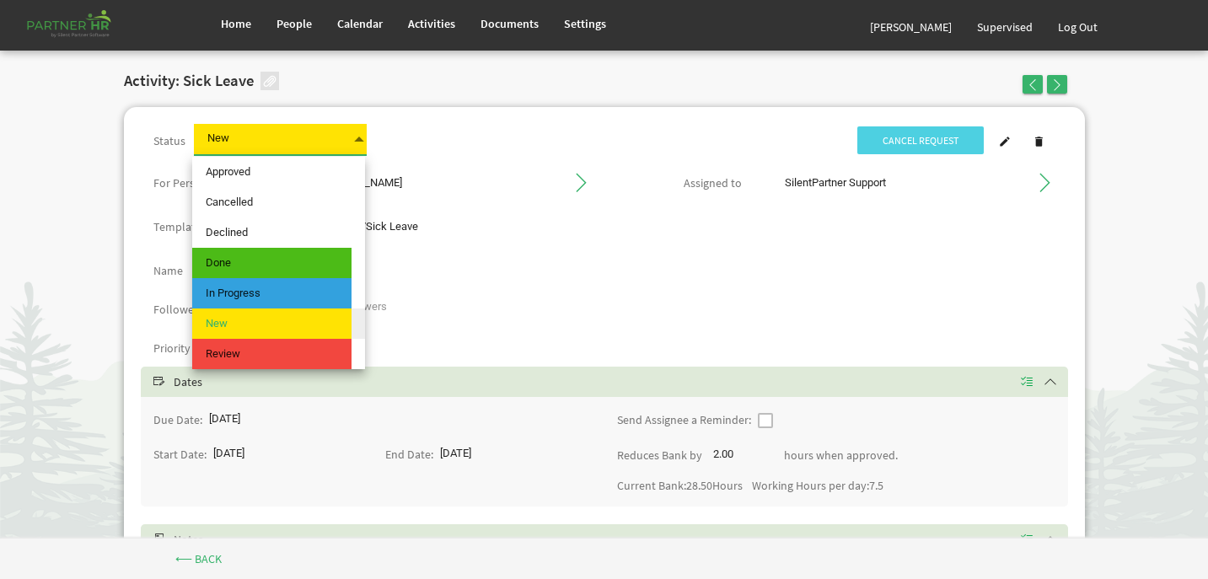
click at [306, 138] on span "New New" at bounding box center [280, 139] width 173 height 31
click at [298, 174] on span "Approved" at bounding box center [271, 172] width 159 height 30
type input "Approved"
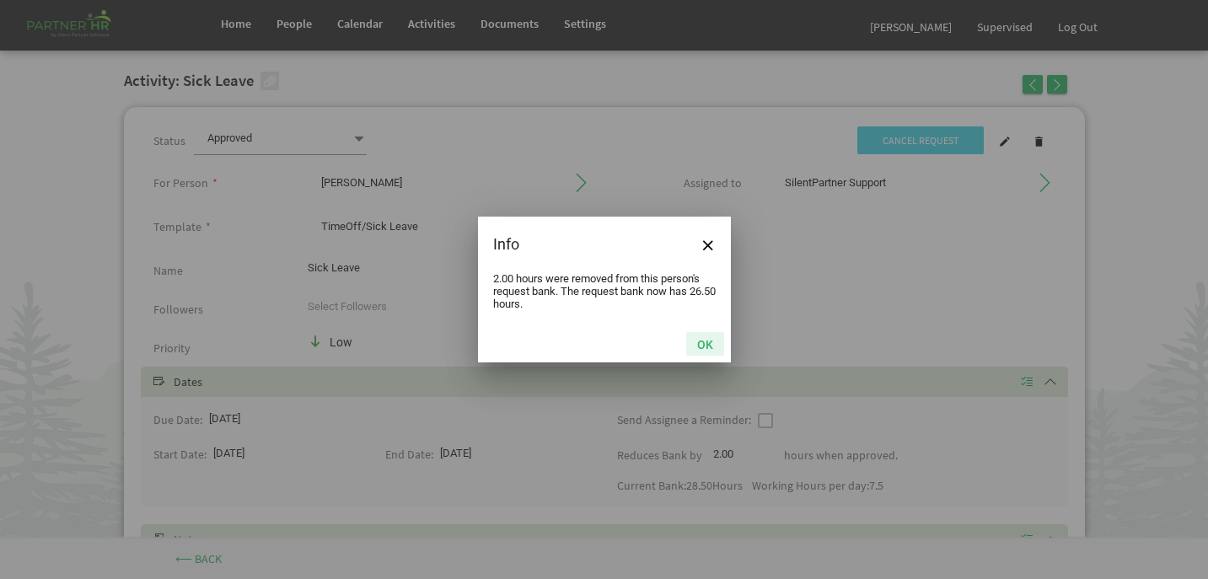
click at [711, 342] on button "OK" at bounding box center [705, 344] width 38 height 24
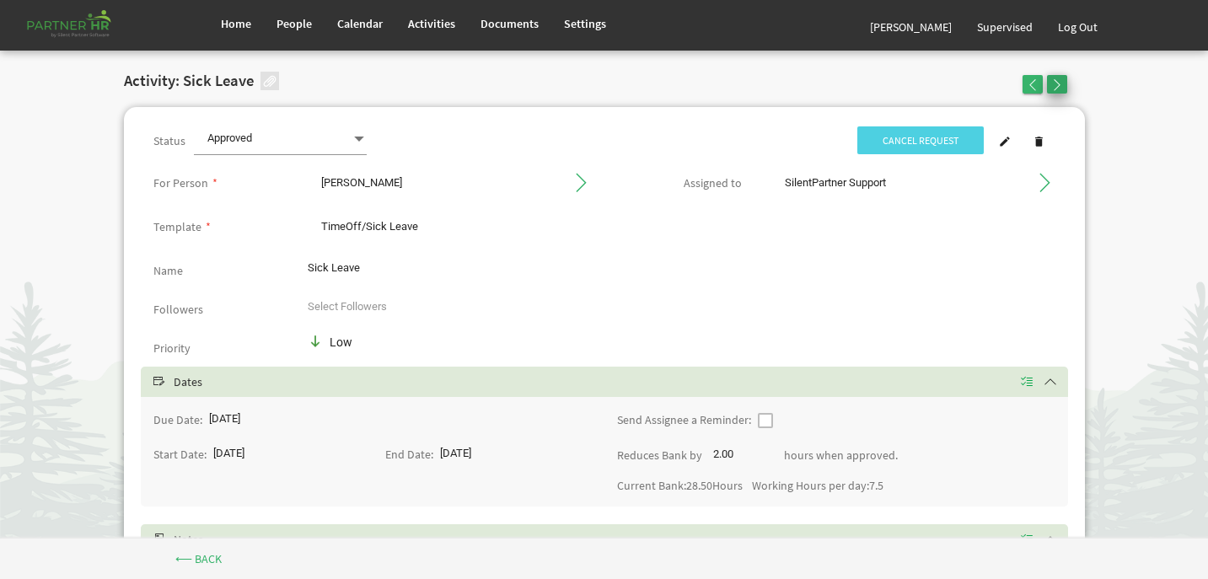
click at [1063, 83] on button "button" at bounding box center [1057, 84] width 20 height 19
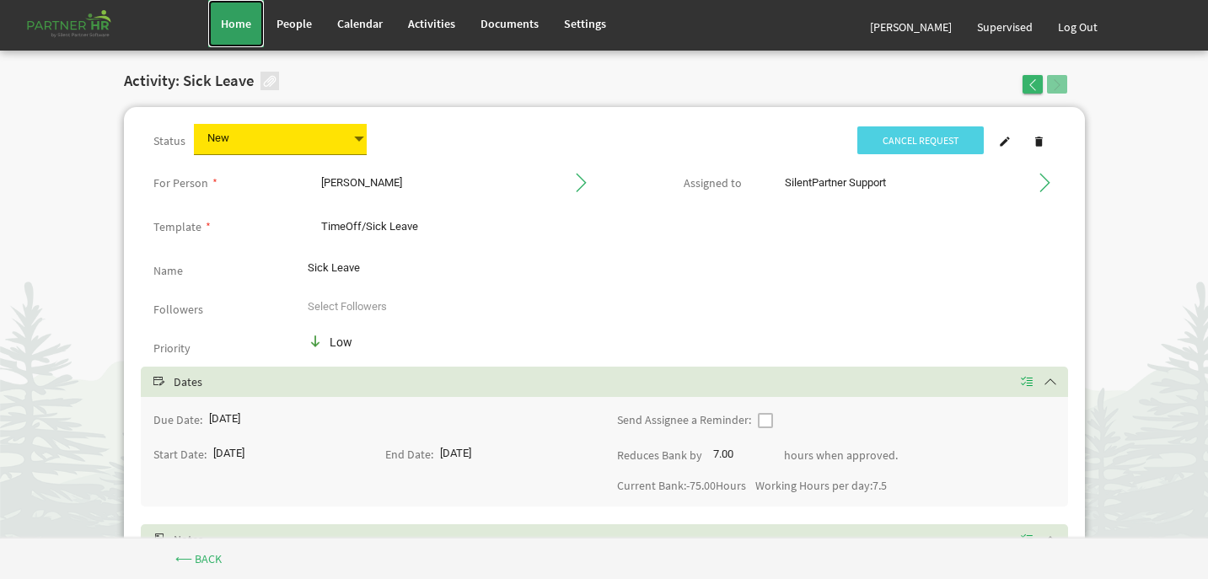
click at [234, 22] on span "Home" at bounding box center [236, 23] width 30 height 15
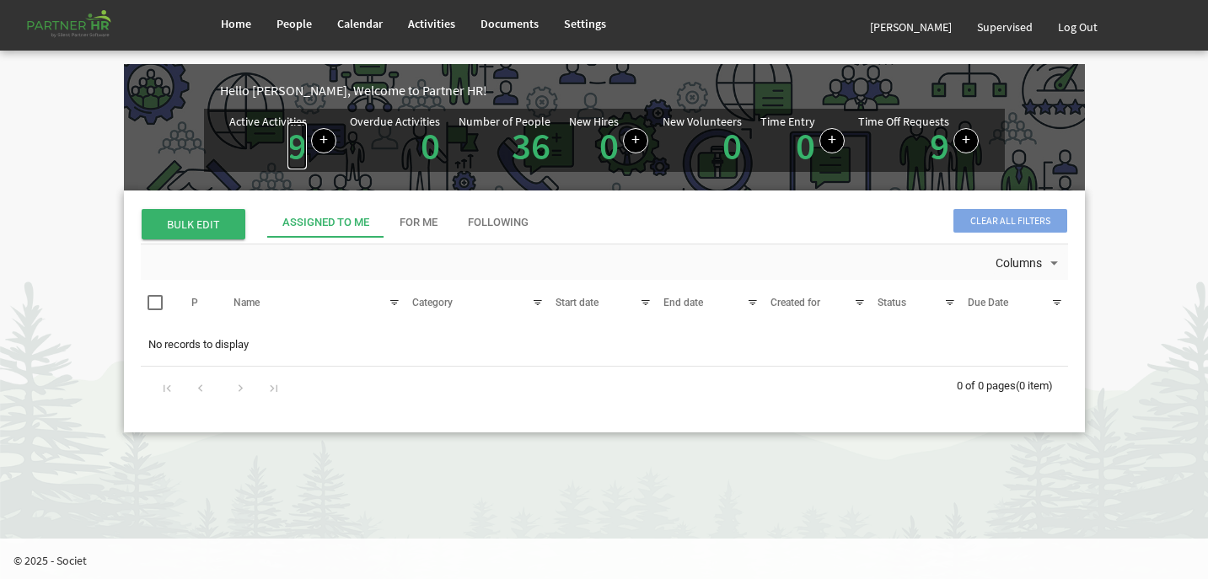
click at [295, 159] on link "9" at bounding box center [297, 145] width 19 height 47
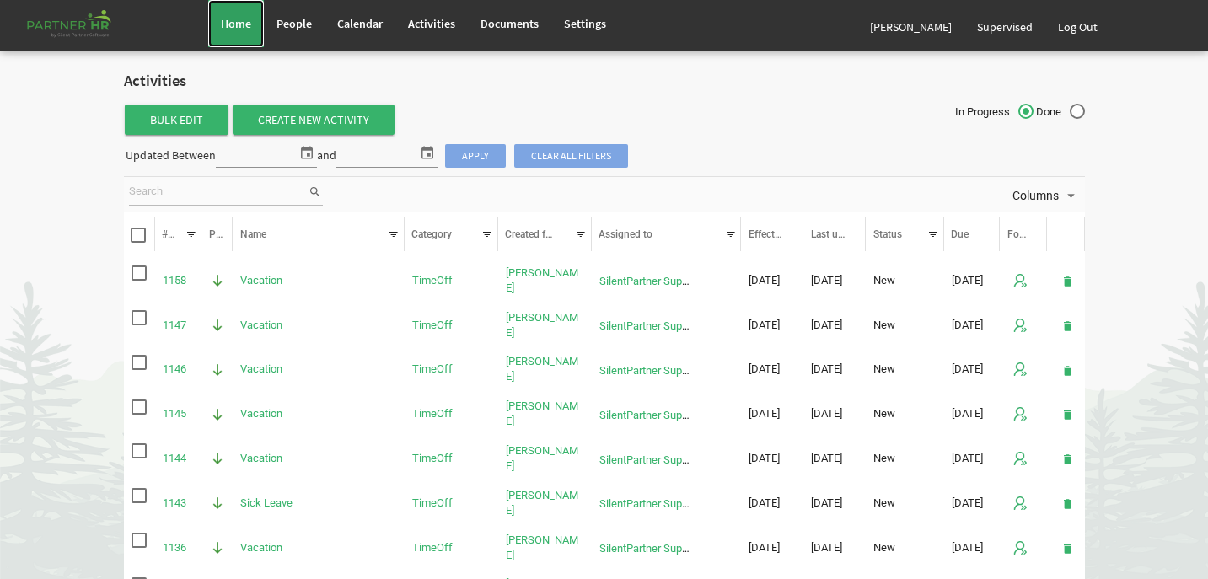
click at [230, 35] on link "Home" at bounding box center [236, 23] width 56 height 47
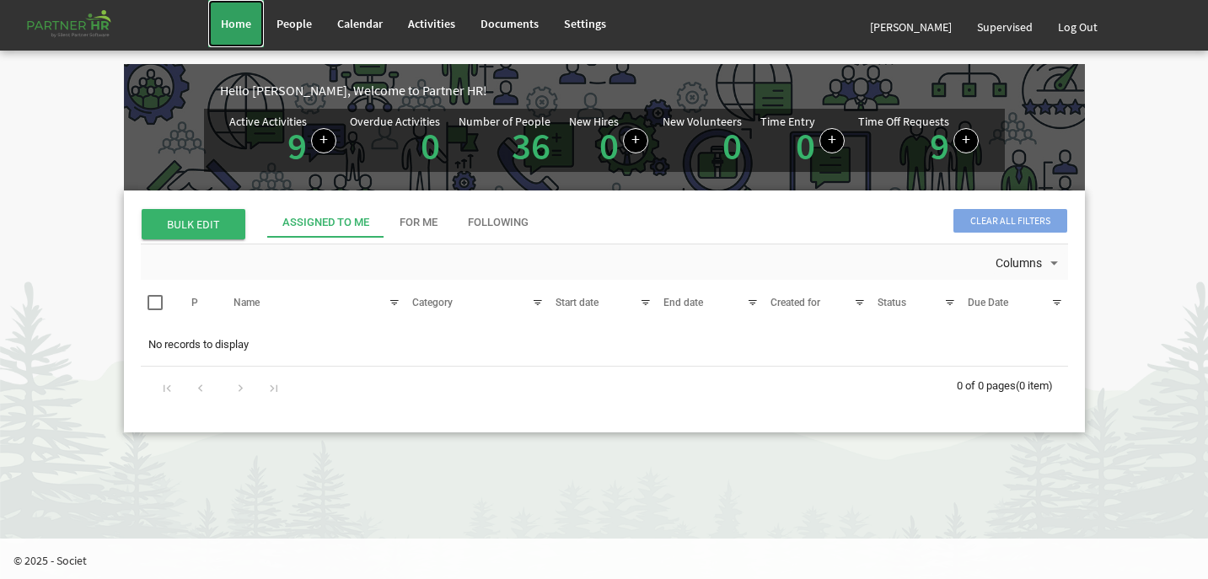
click at [256, 22] on link "Home" at bounding box center [236, 23] width 56 height 47
click at [527, 153] on link "36" at bounding box center [531, 145] width 39 height 47
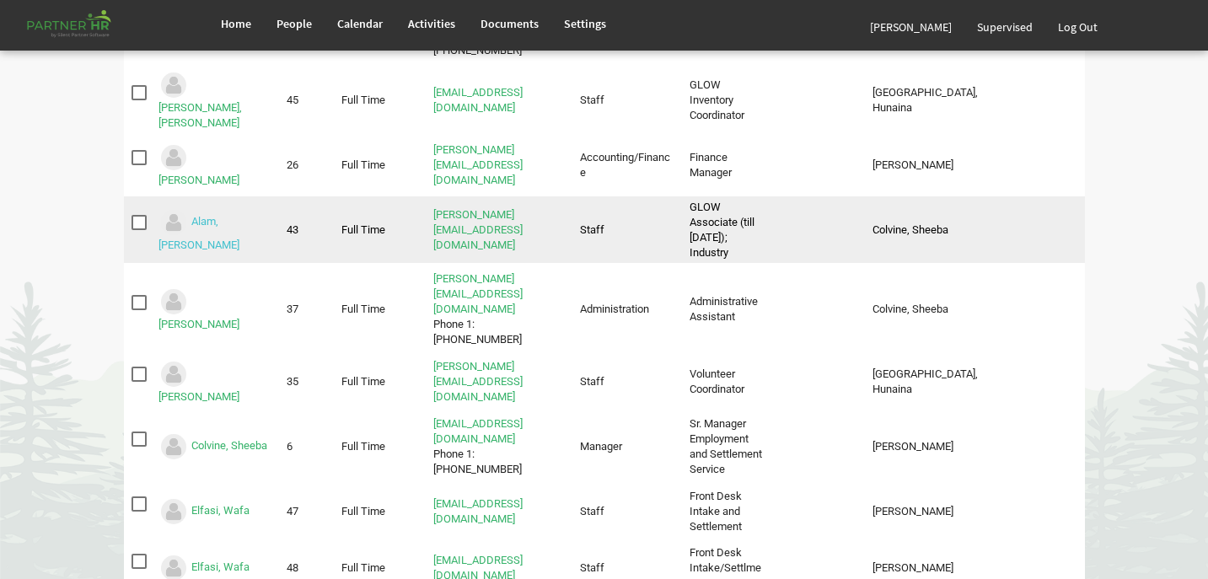
scroll to position [383, 0]
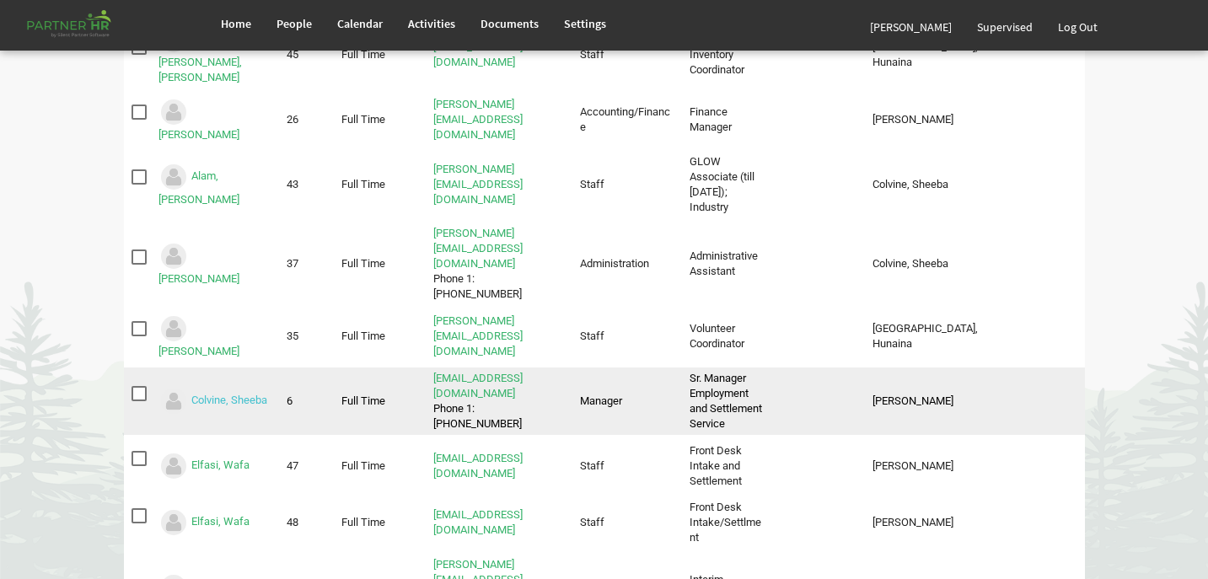
click at [219, 394] on link "Colvine, Sheeba" at bounding box center [229, 400] width 76 height 13
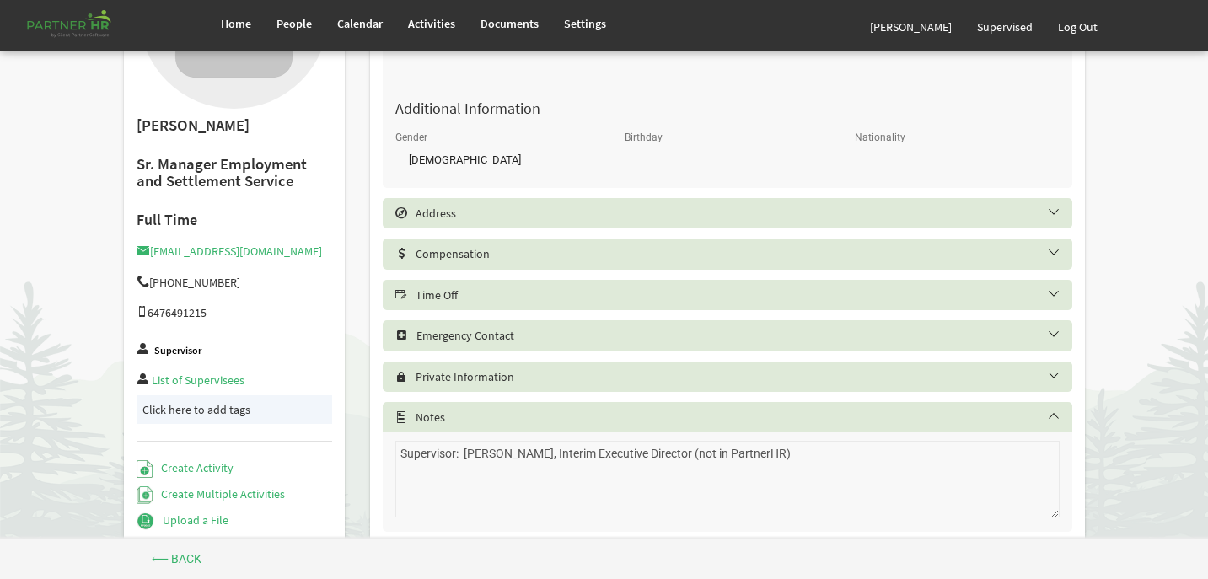
scroll to position [520, 0]
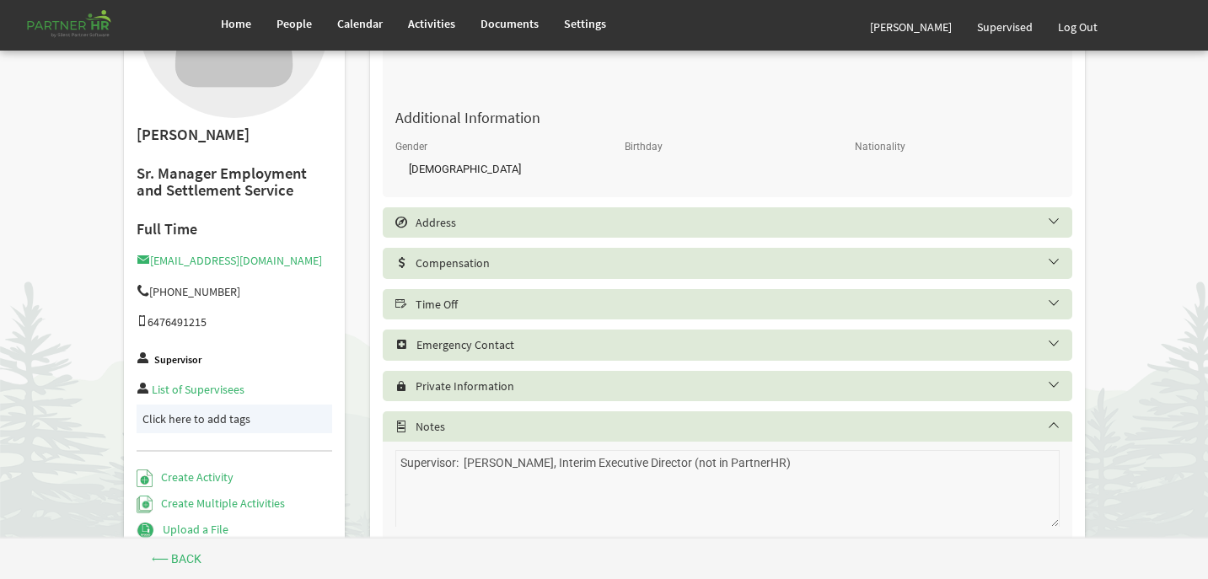
click at [456, 298] on h5 "Time Off" at bounding box center [740, 304] width 690 height 13
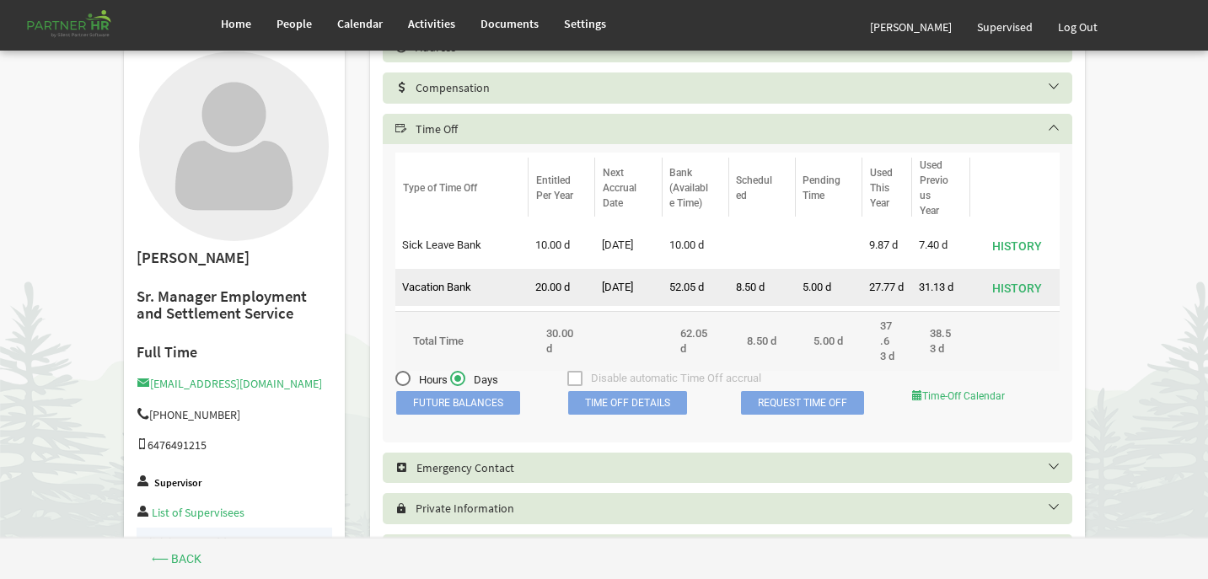
scroll to position [707, 0]
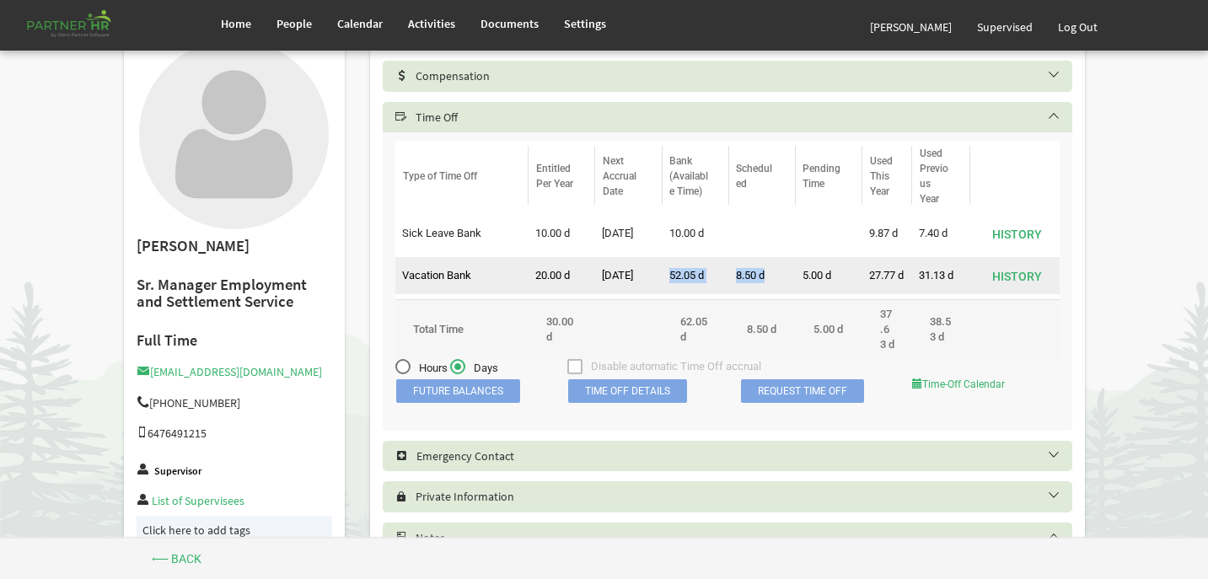
drag, startPoint x: 670, startPoint y: 273, endPoint x: 788, endPoint y: 266, distance: 119.1
click at [788, 266] on tr "39 4737 false Accrued by Partner HR Vacation Bank 20.00 d 8/31/2025 52.05 d 8.5…" at bounding box center [727, 275] width 664 height 37
click at [777, 273] on td "8.50 d" at bounding box center [762, 275] width 67 height 37
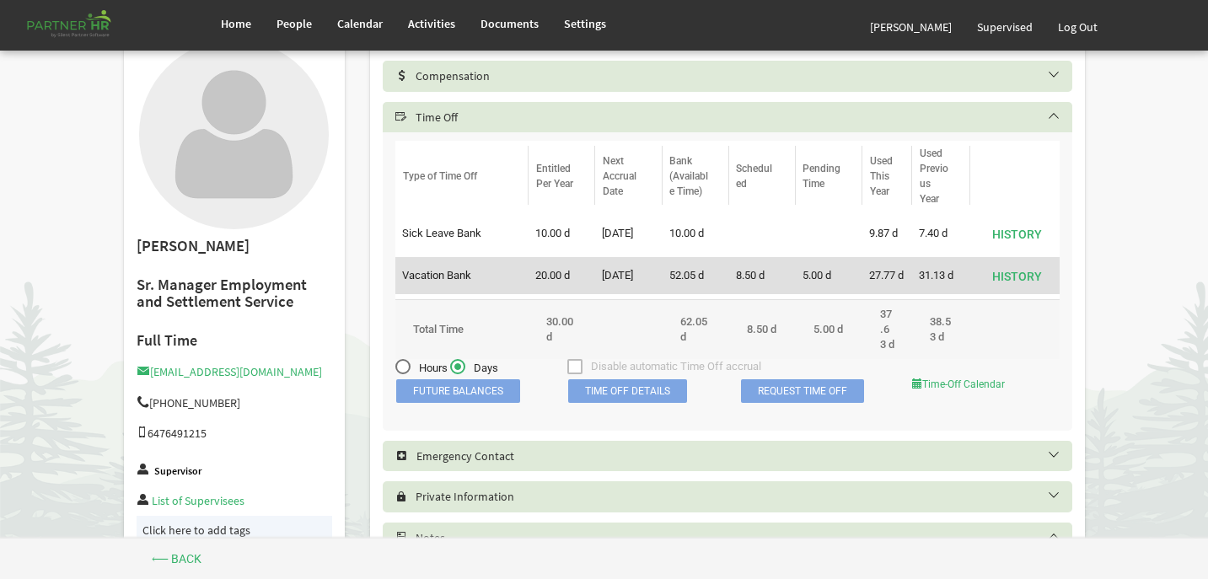
click at [842, 272] on td "5.00 d" at bounding box center [829, 275] width 67 height 37
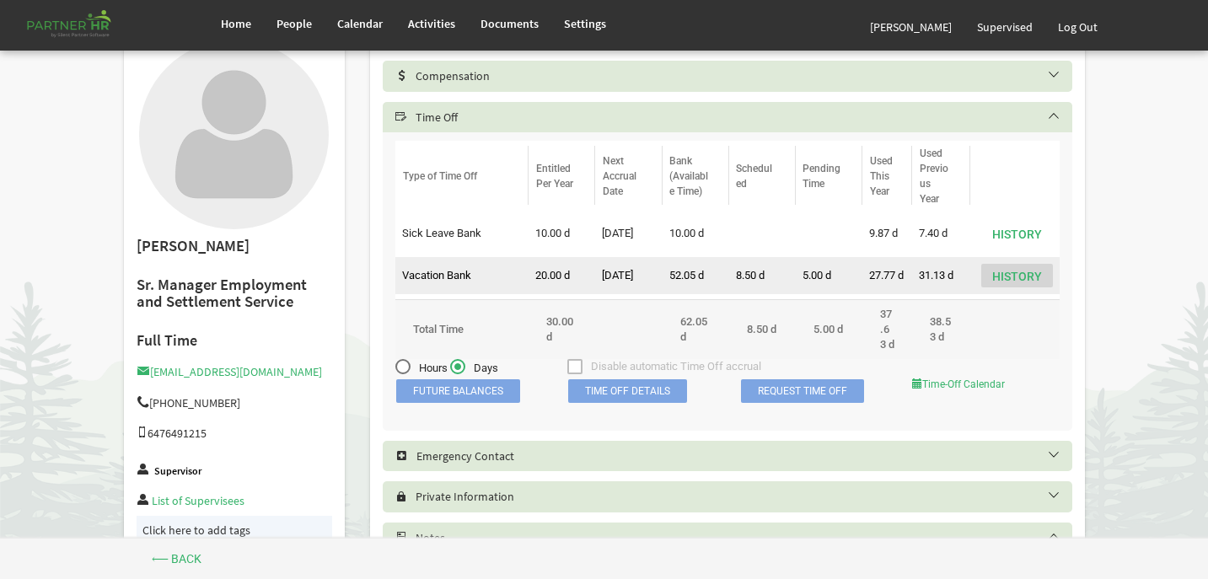
click at [1007, 270] on button "History" at bounding box center [1017, 276] width 72 height 24
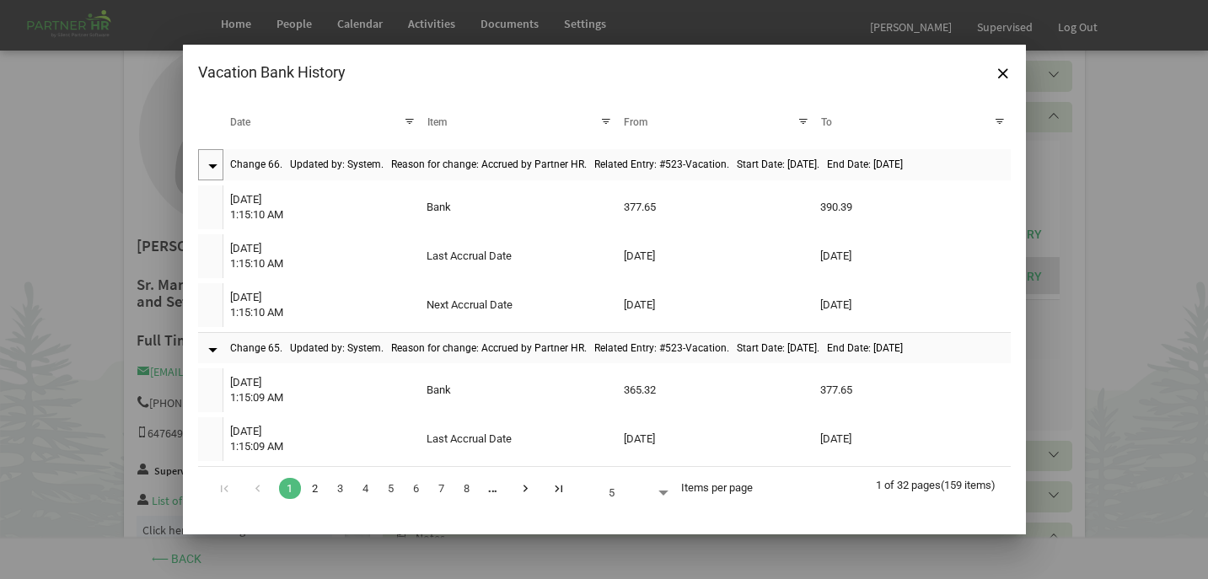
click at [315, 488] on link "2" at bounding box center [315, 488] width 22 height 21
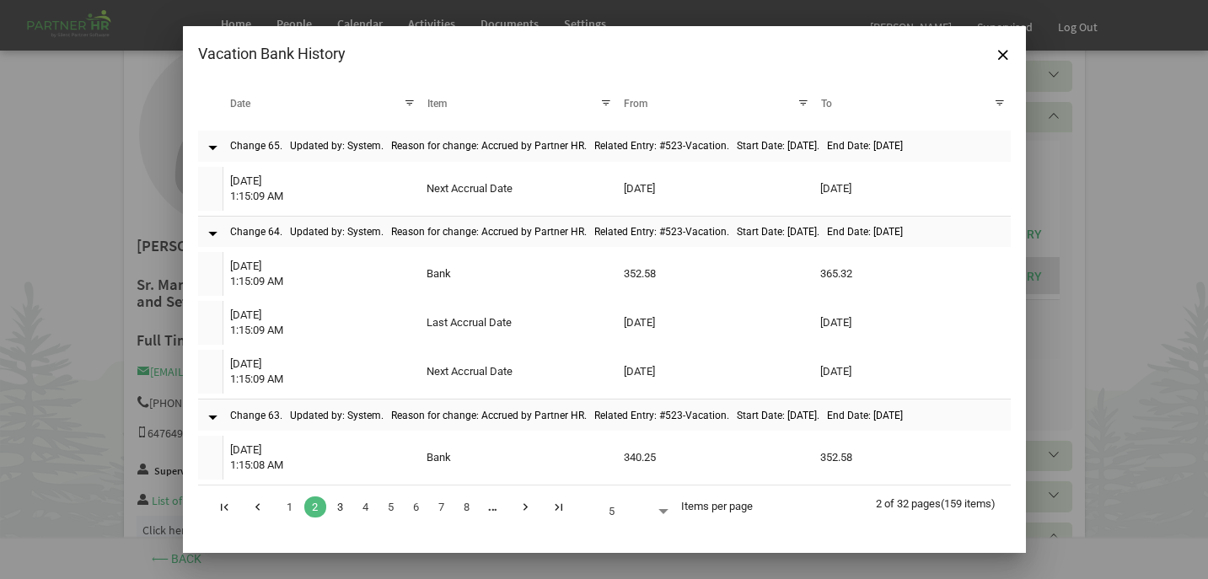
click at [339, 508] on link "3" at bounding box center [341, 507] width 22 height 21
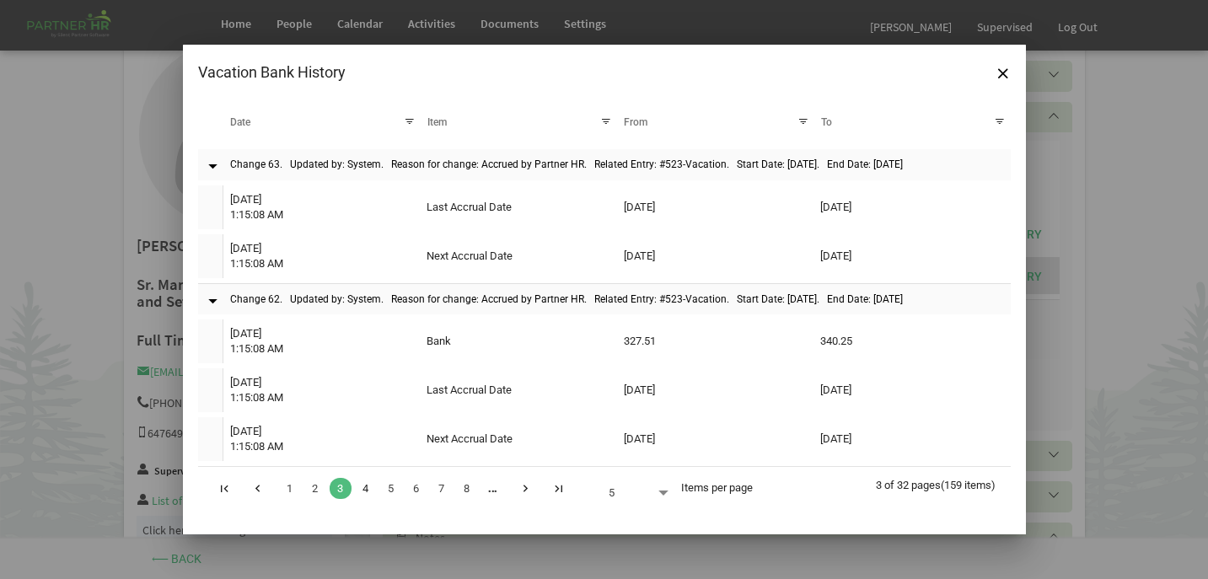
click at [364, 490] on link "4" at bounding box center [366, 488] width 22 height 21
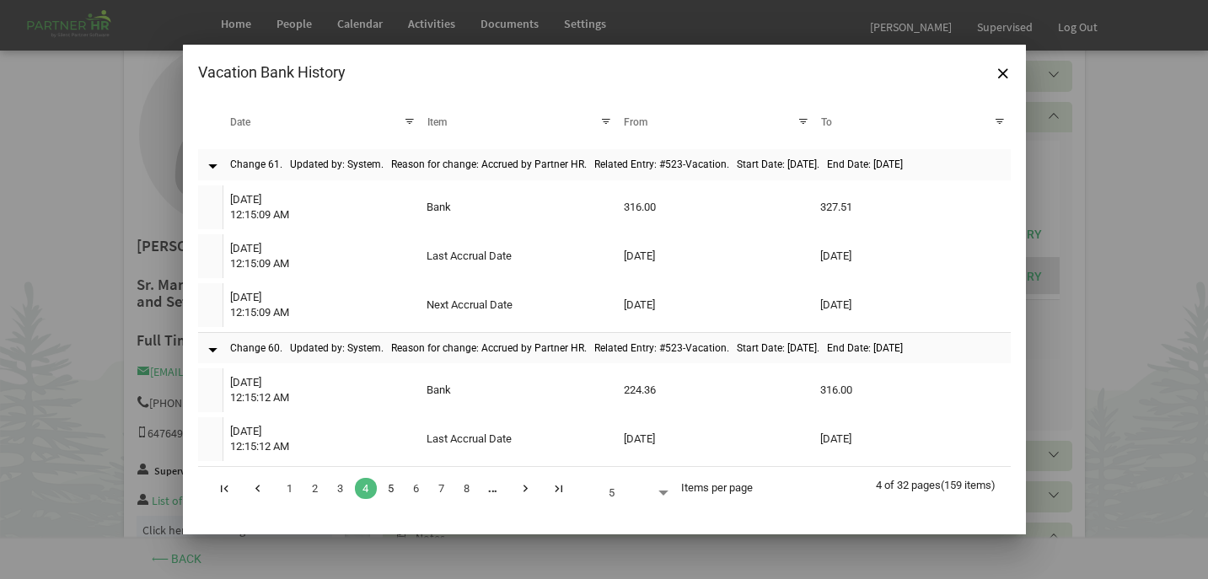
click at [392, 492] on link "5" at bounding box center [391, 488] width 22 height 21
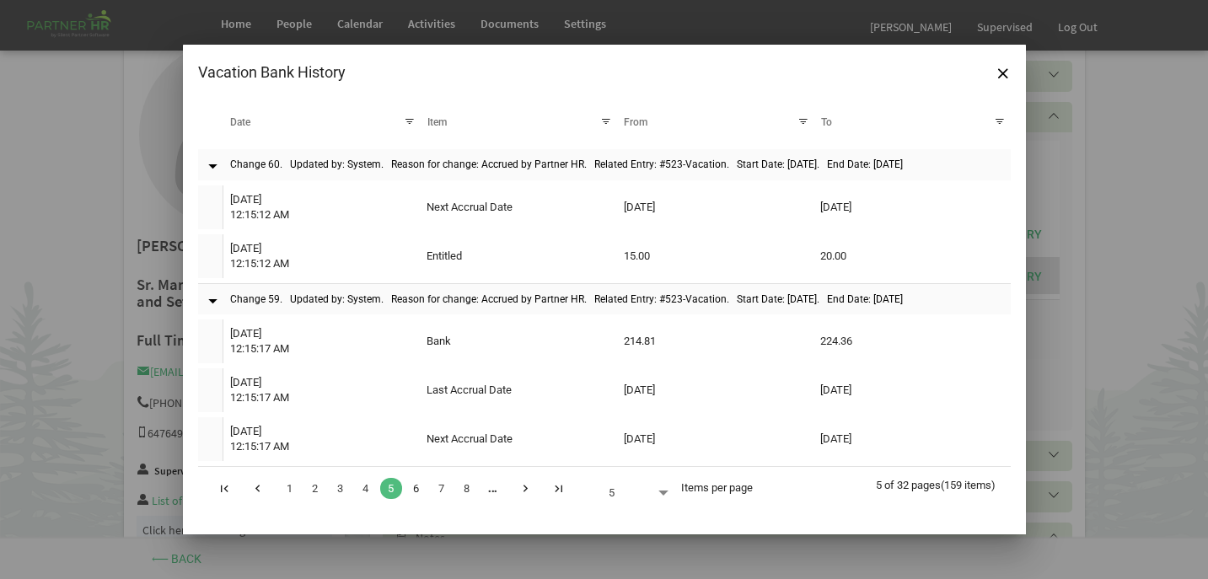
click at [419, 490] on link "6" at bounding box center [417, 488] width 22 height 21
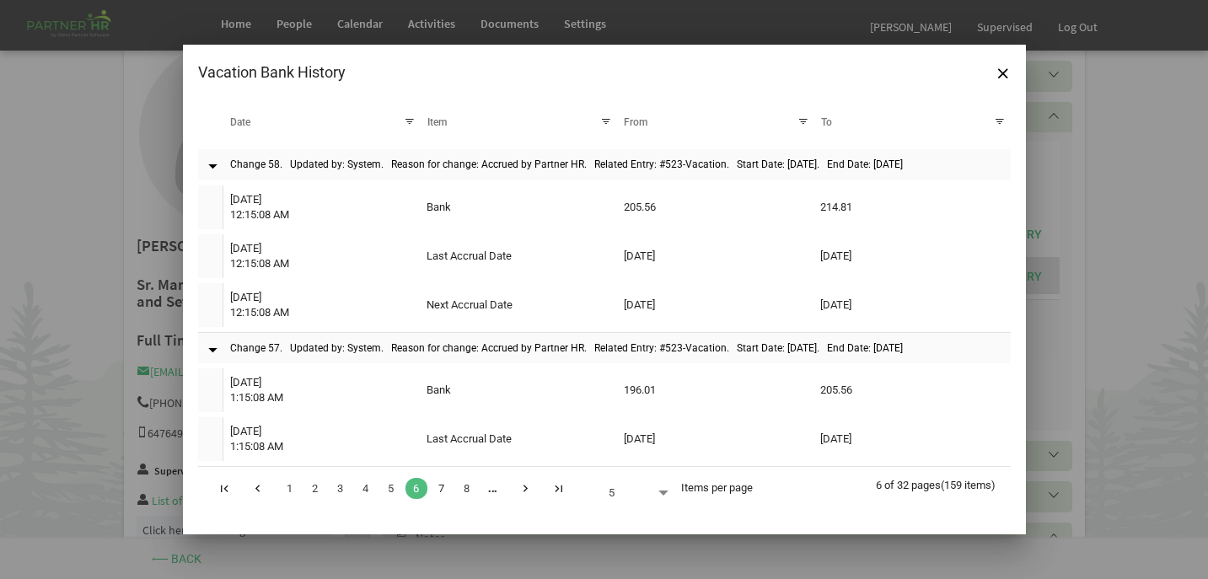
click at [437, 492] on link "7" at bounding box center [442, 488] width 22 height 21
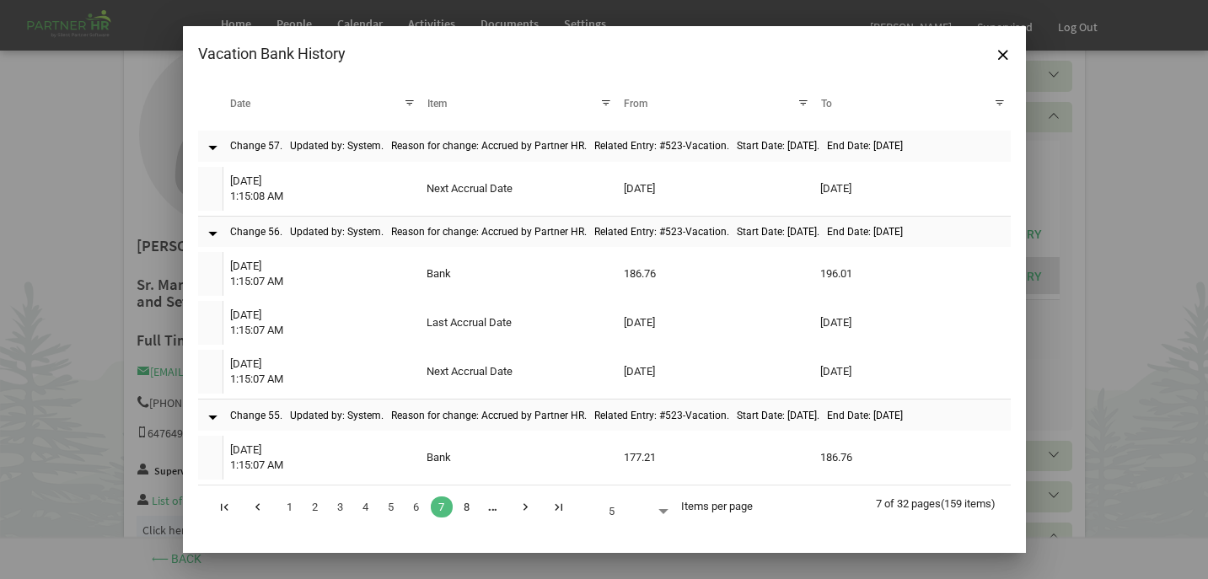
click at [465, 510] on link "8" at bounding box center [467, 507] width 22 height 21
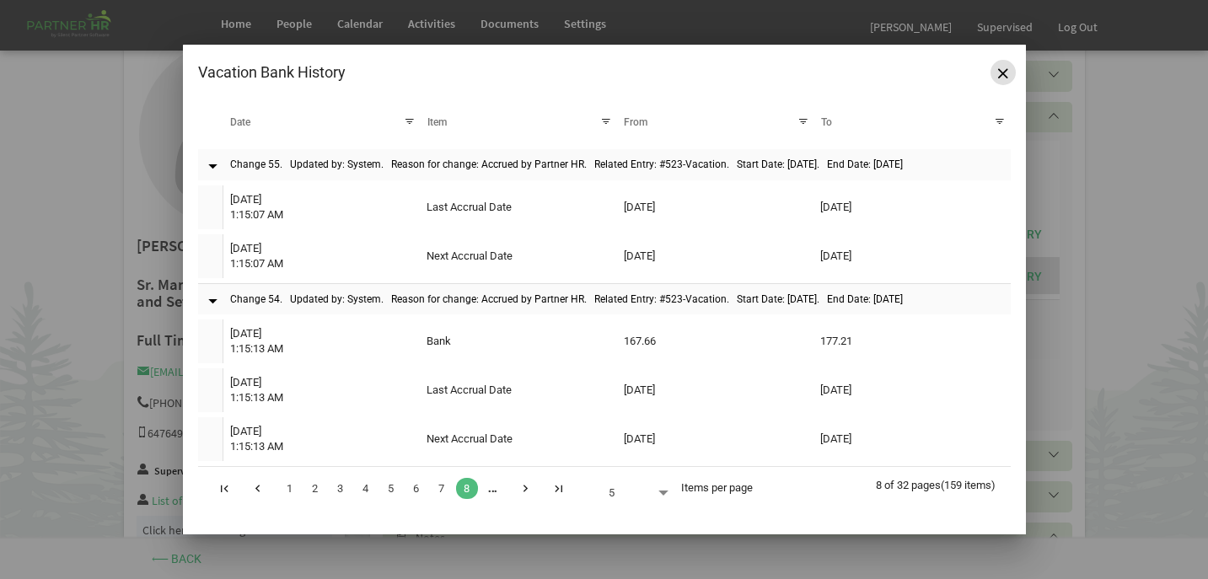
click at [999, 64] on button "Close" at bounding box center [1003, 72] width 25 height 25
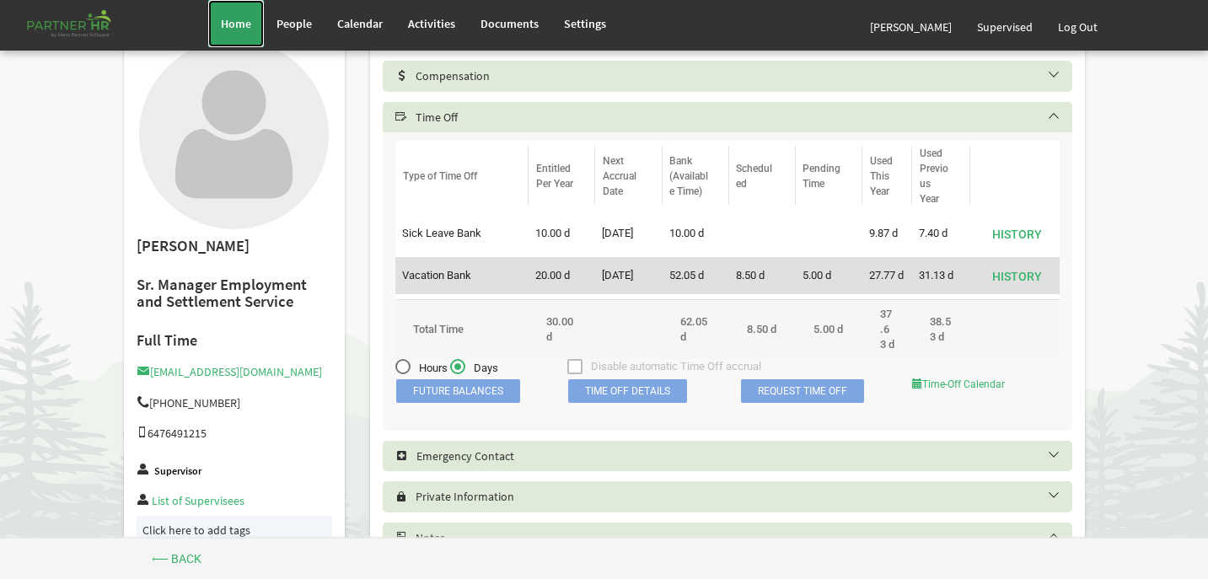
click at [234, 25] on span "Home" at bounding box center [236, 23] width 30 height 15
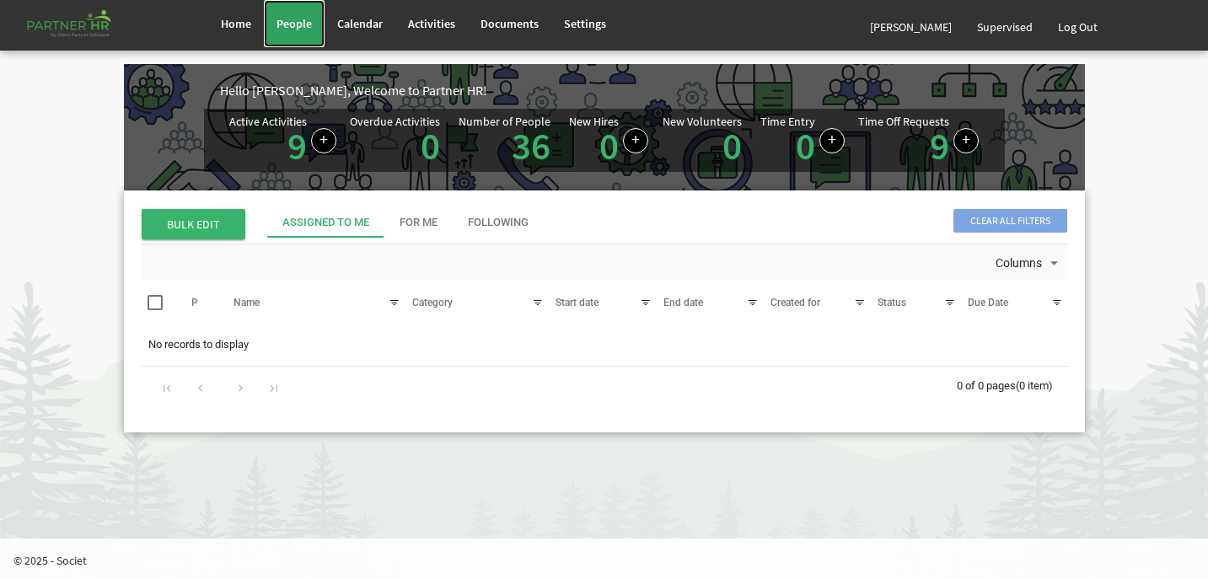
click at [307, 25] on span "People" at bounding box center [294, 23] width 35 height 15
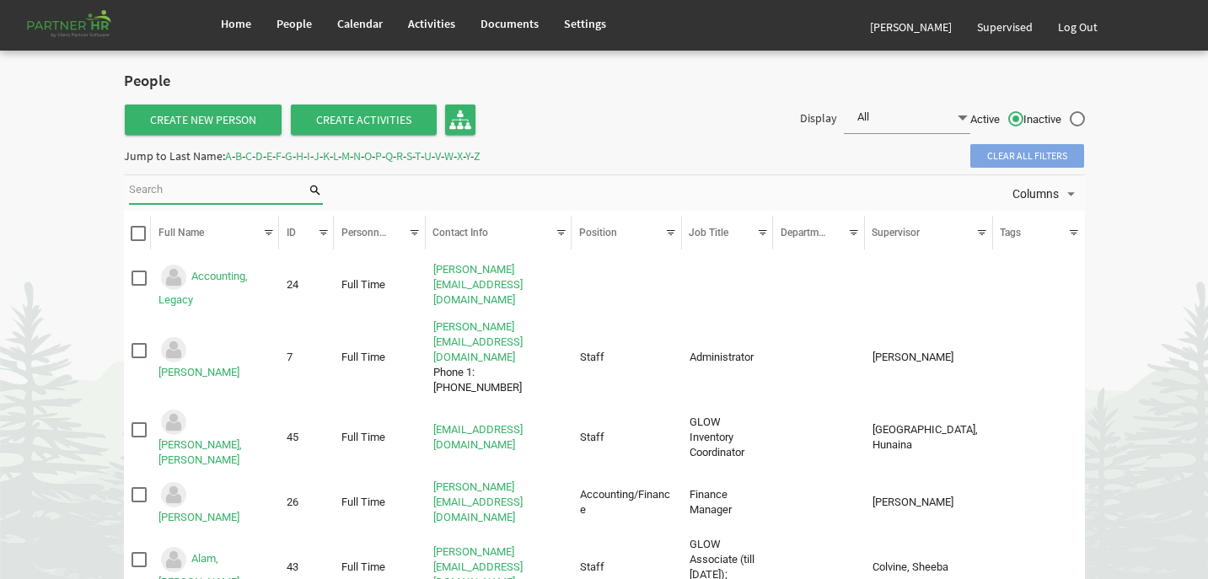
click at [178, 194] on input "search" at bounding box center [218, 190] width 179 height 25
type input "kara"
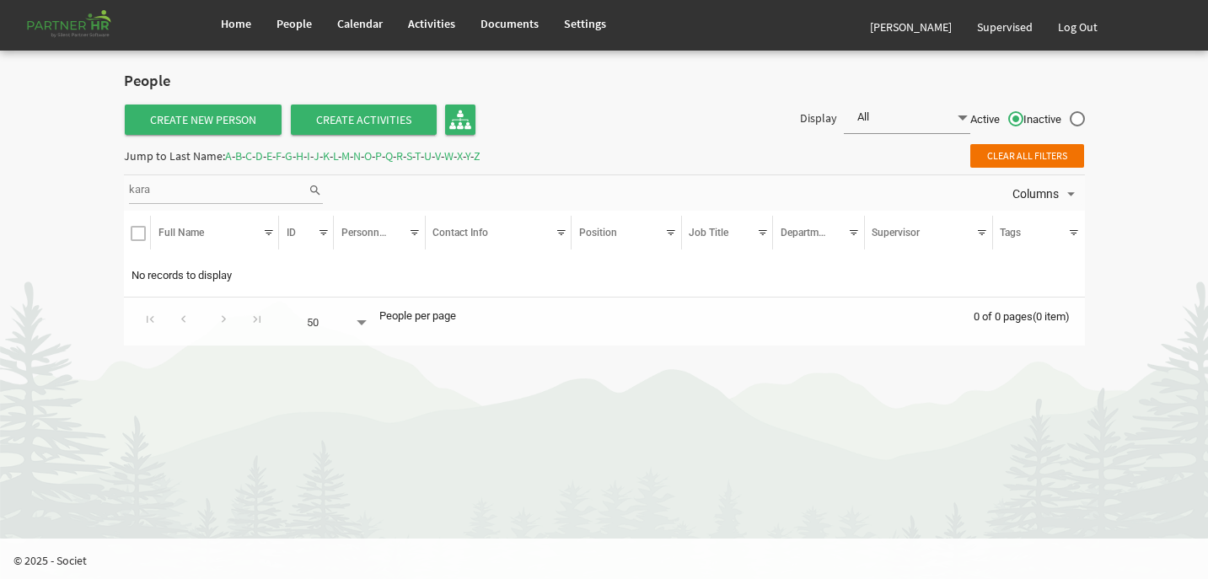
click at [191, 185] on input "kara" at bounding box center [218, 190] width 179 height 25
type input "k"
click at [330, 156] on span "K" at bounding box center [326, 155] width 7 height 15
click at [412, 156] on span "S" at bounding box center [409, 155] width 6 height 15
click at [245, 39] on link "Home" at bounding box center [236, 23] width 56 height 47
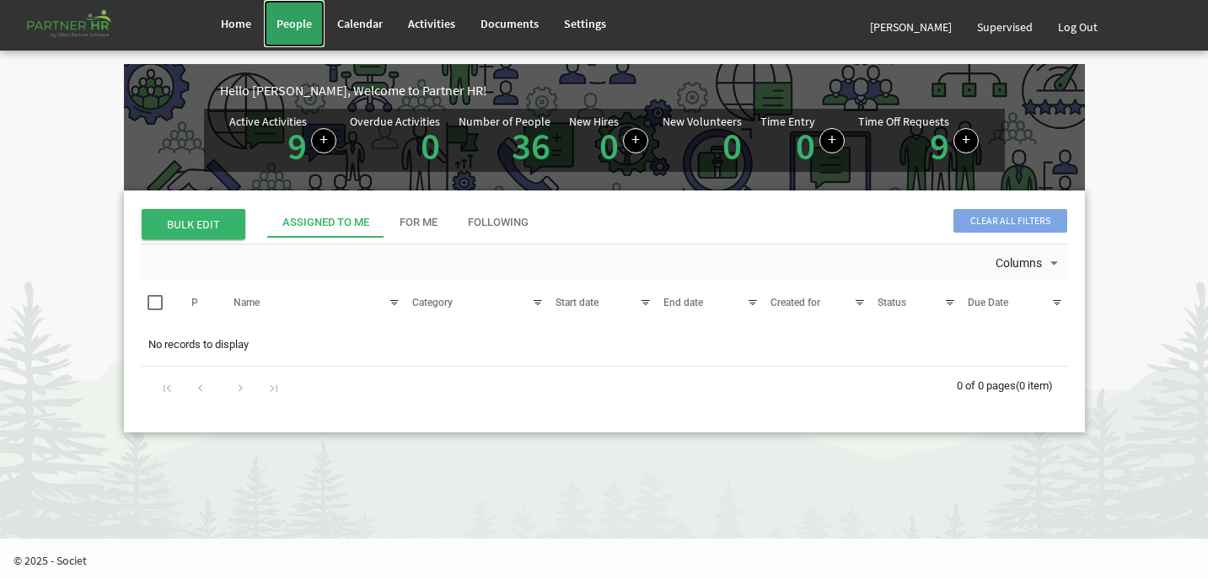
click at [291, 24] on span "People" at bounding box center [294, 23] width 35 height 15
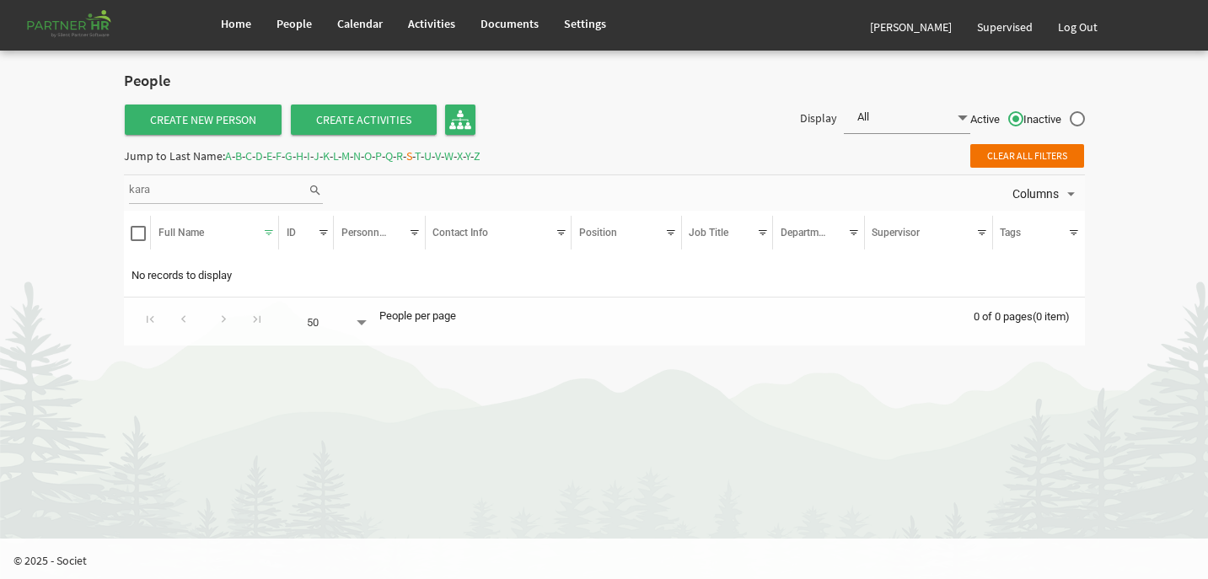
click at [231, 160] on span "A" at bounding box center [228, 155] width 7 height 15
click at [259, 190] on input "kara" at bounding box center [218, 190] width 179 height 25
type input "k"
click at [646, 137] on div "Display All All Active Inactive" at bounding box center [851, 120] width 493 height 35
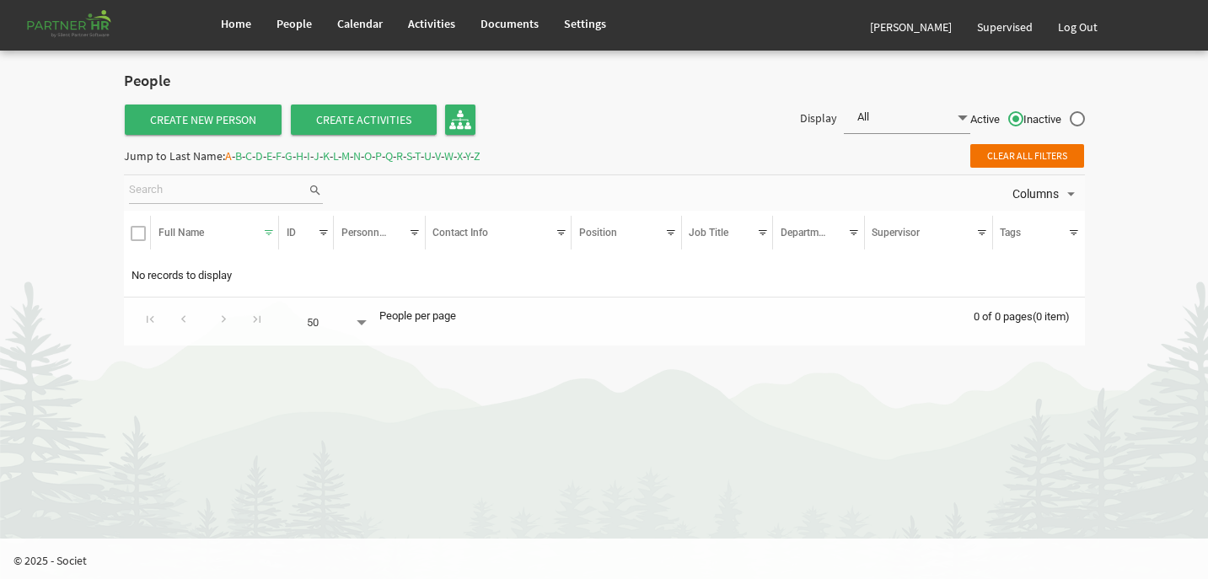
click at [233, 160] on div "Jump to Last Name: A - B - C - D - E - F - G - H - I - J - K - L - M - N - O - …" at bounding box center [302, 156] width 357 height 27
click at [138, 159] on div "Jump to Last Name: A - B - C - D - E - F - G - H - I - J - K - L - M - N - O - …" at bounding box center [302, 156] width 357 height 27
click at [481, 153] on span "Z" at bounding box center [477, 155] width 7 height 15
type input "kara"
click at [350, 159] on span "M" at bounding box center [345, 155] width 8 height 15
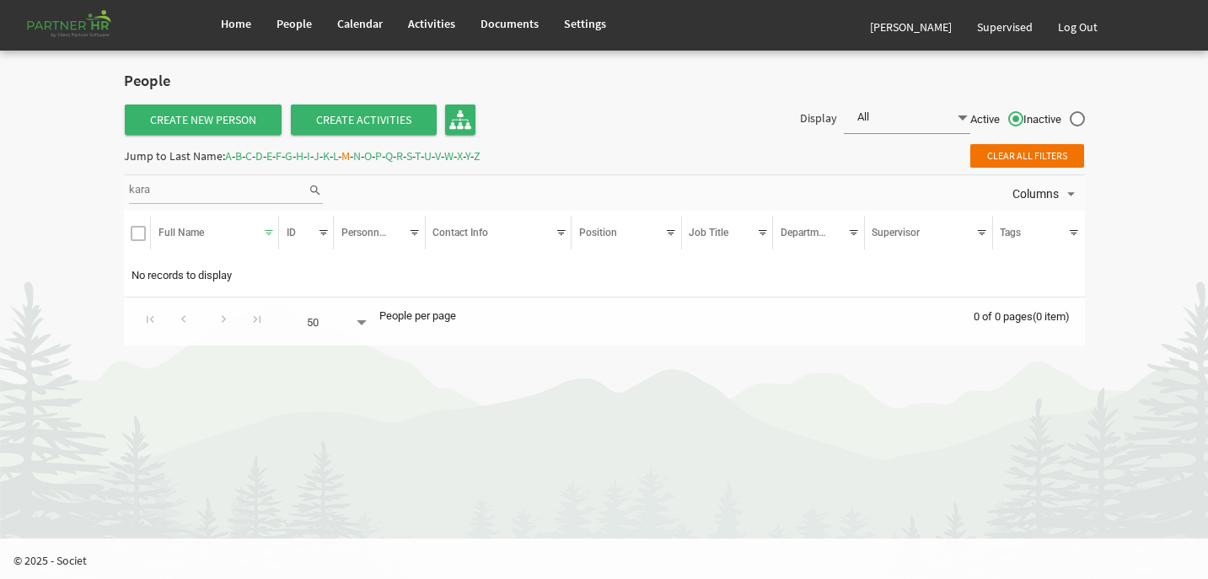
click at [671, 89] on div "People" at bounding box center [604, 83] width 987 height 39
click at [1054, 157] on span "Clear all filters" at bounding box center [1028, 156] width 114 height 24
click at [1051, 151] on span "Clear all filters" at bounding box center [1028, 156] width 114 height 24
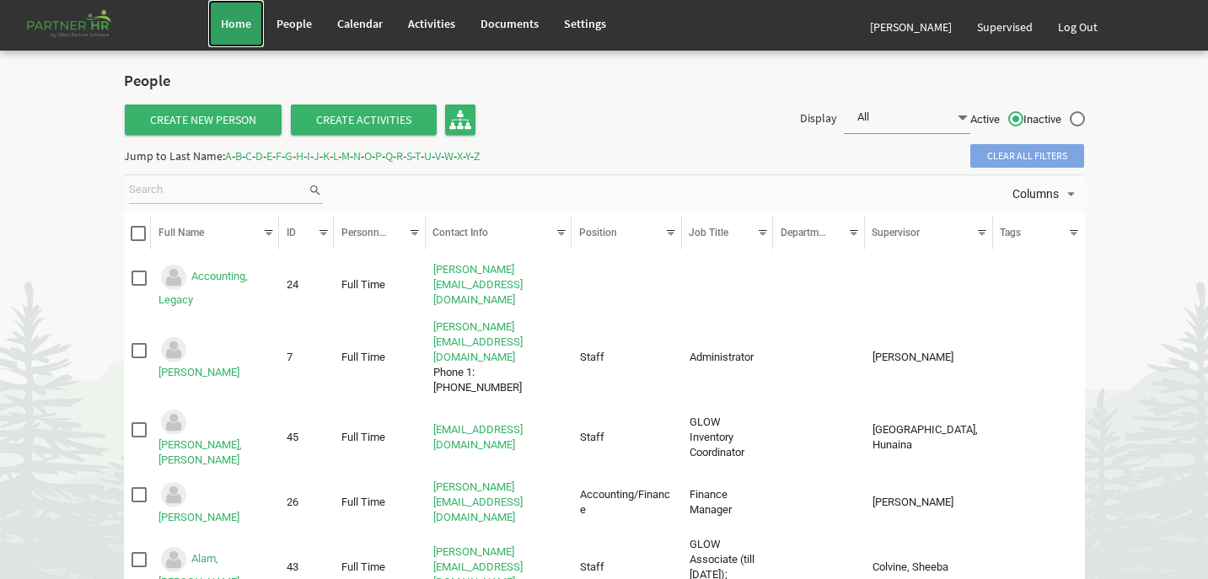
click at [245, 24] on span "Home" at bounding box center [236, 23] width 30 height 15
